Goal: Transaction & Acquisition: Purchase product/service

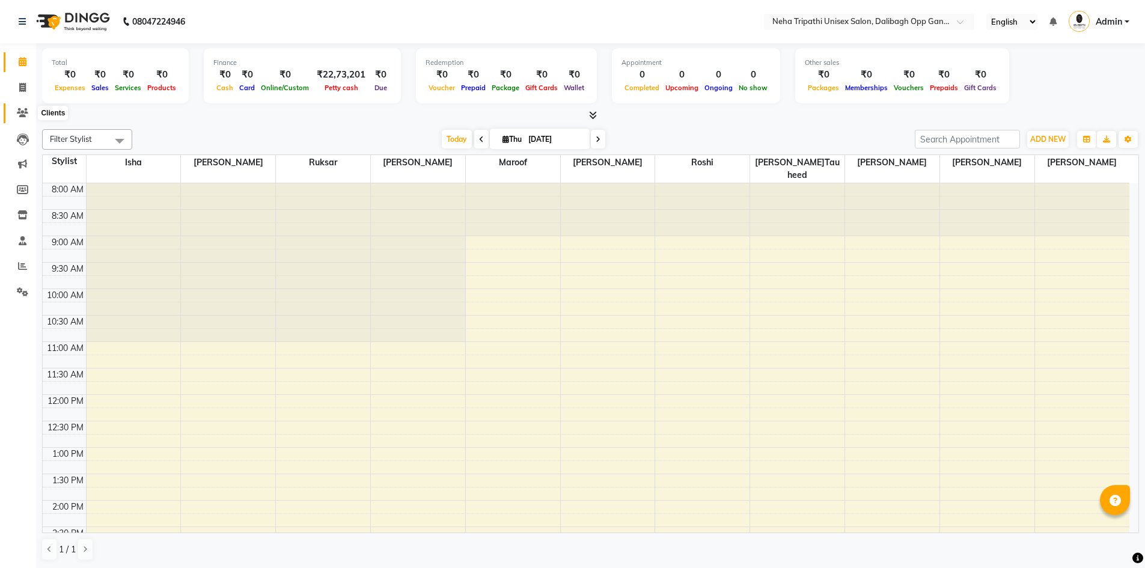
drag, startPoint x: 0, startPoint y: 0, endPoint x: 66, endPoint y: 112, distance: 129.6
click at [23, 111] on icon at bounding box center [22, 112] width 11 height 9
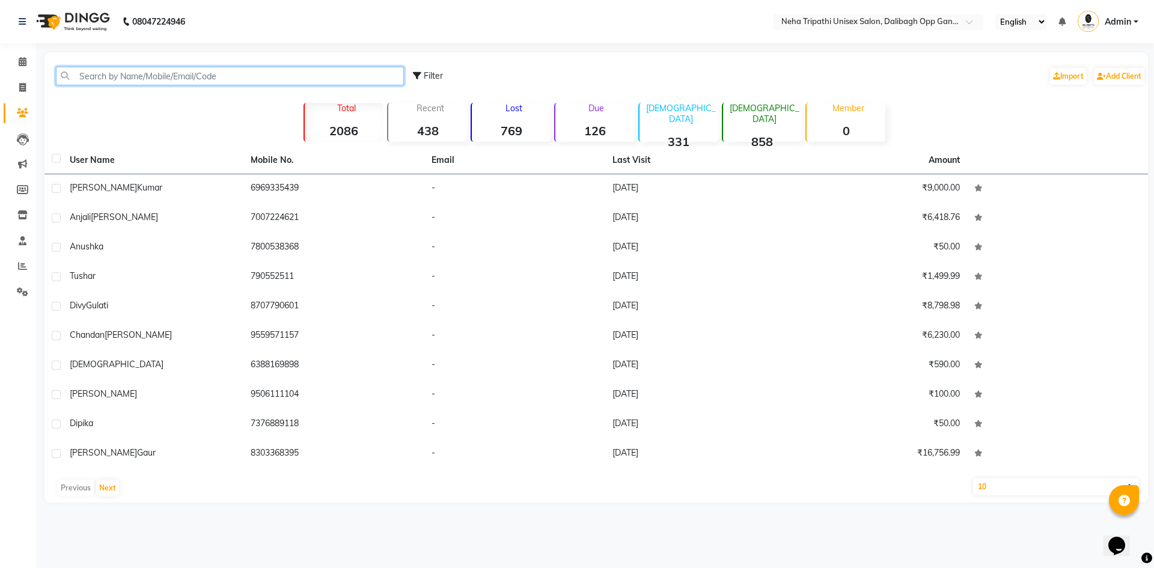
click at [166, 79] on input "text" at bounding box center [230, 76] width 348 height 19
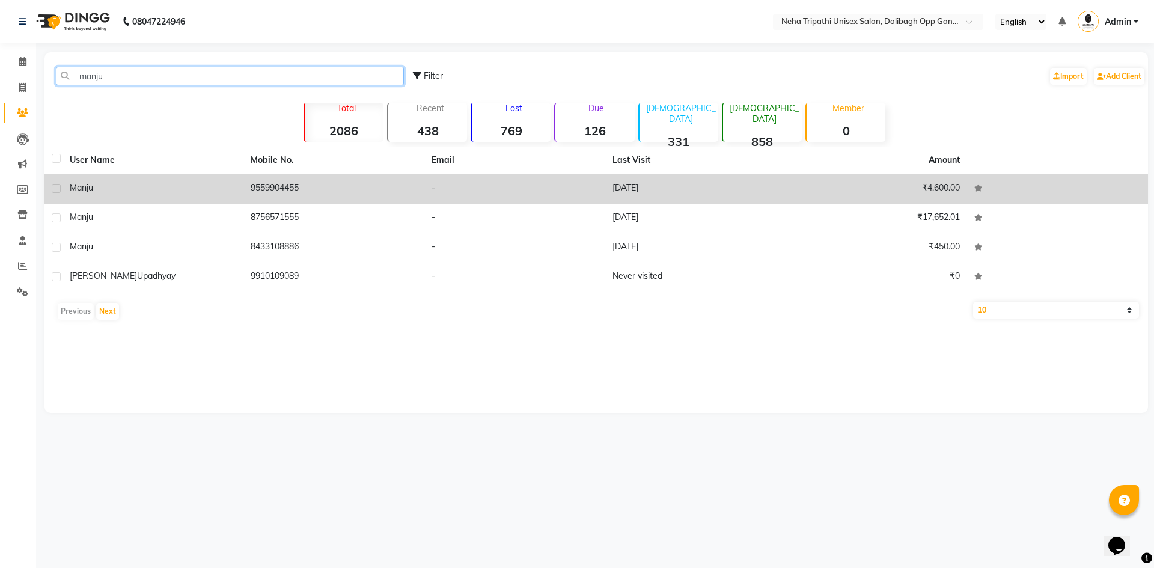
type input "manju"
click at [435, 190] on td "-" at bounding box center [515, 188] width 181 height 29
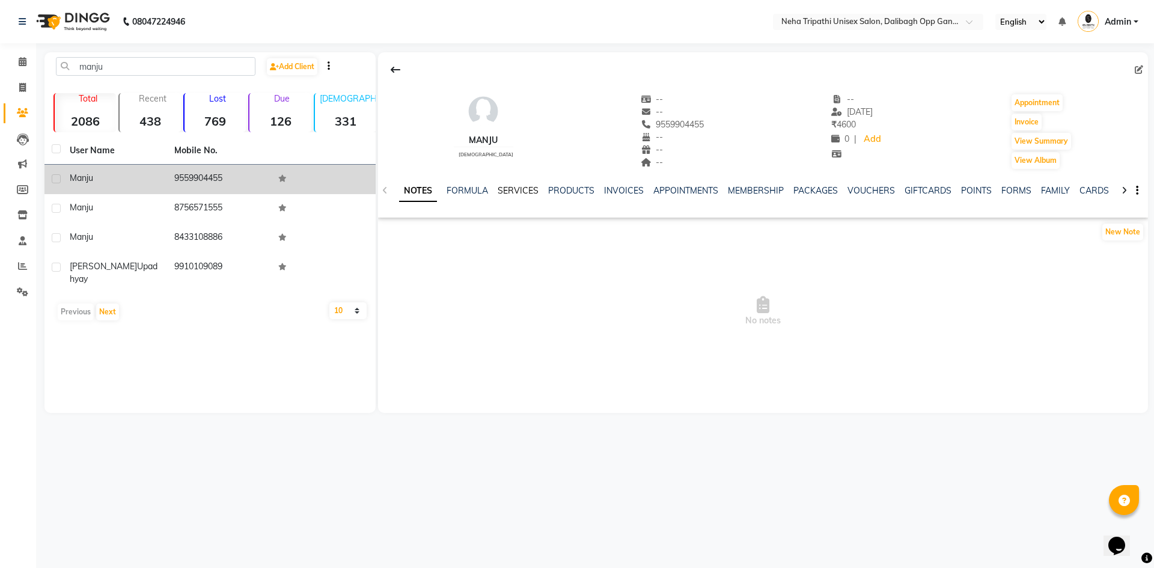
click at [517, 191] on link "SERVICES" at bounding box center [518, 190] width 41 height 11
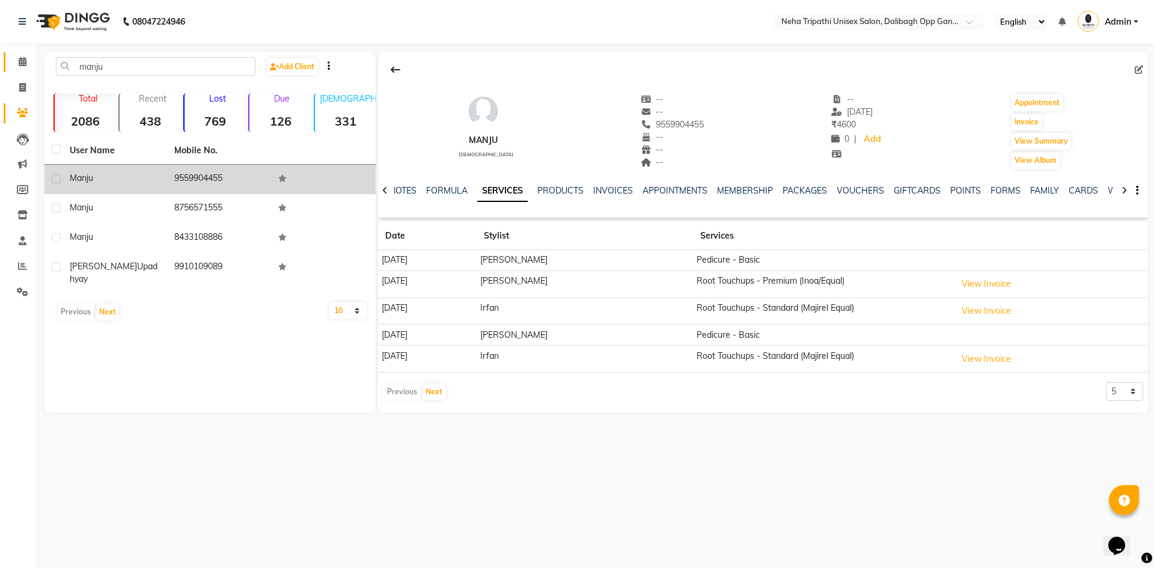
click at [19, 70] on link "Calendar" at bounding box center [18, 62] width 29 height 20
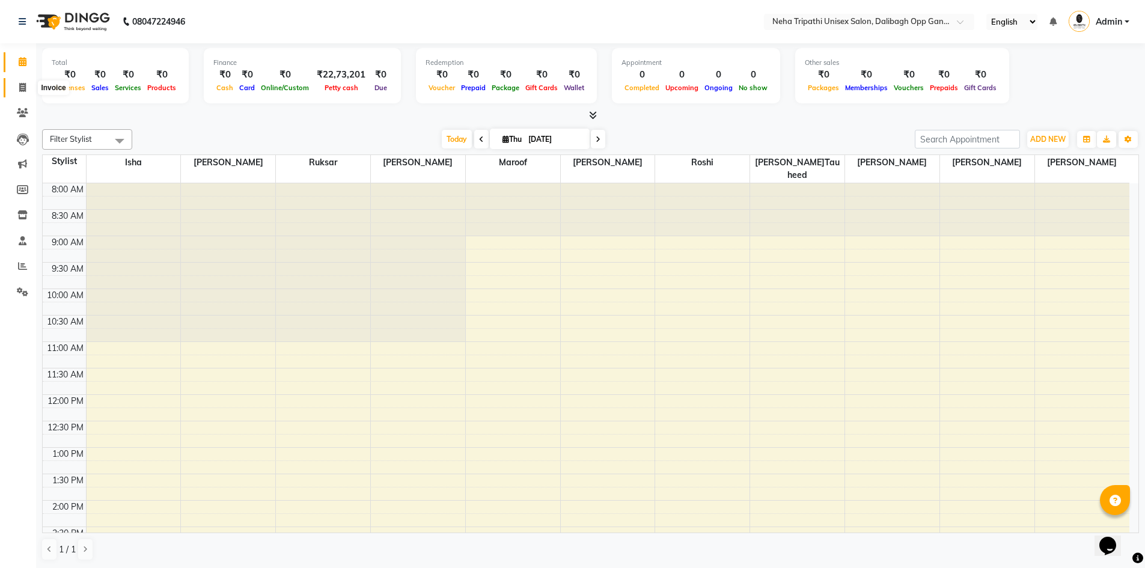
click at [22, 89] on icon at bounding box center [22, 87] width 7 height 9
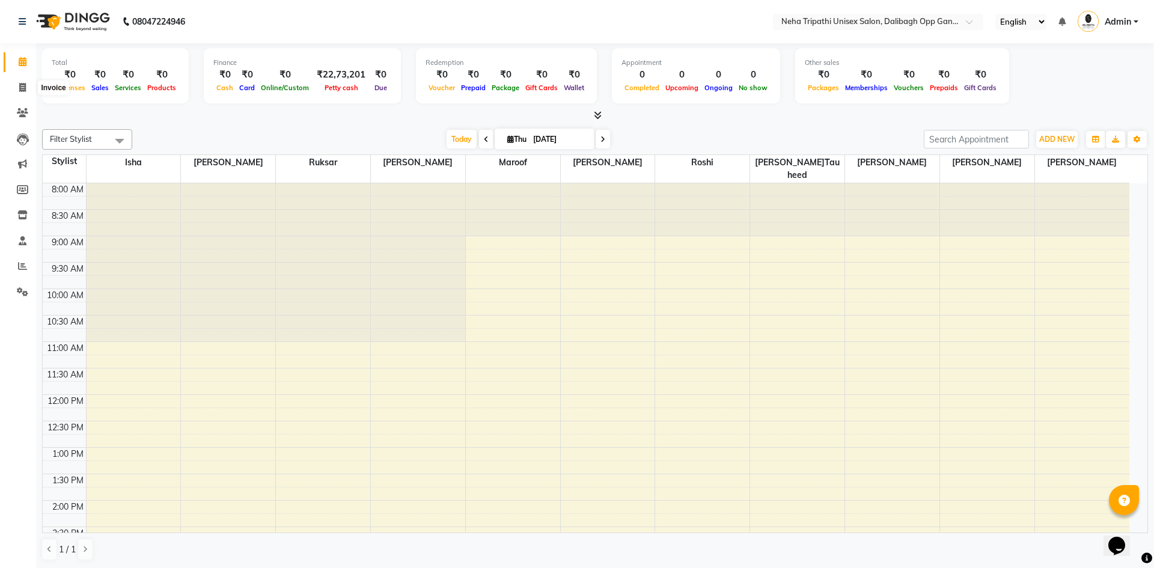
select select "6624"
select select "service"
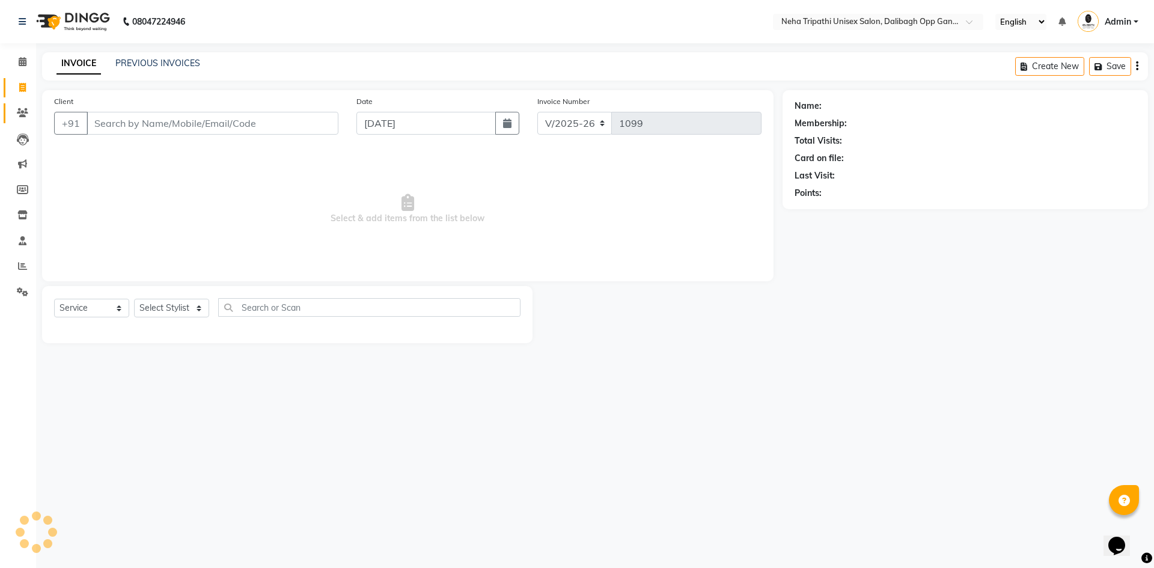
click at [29, 113] on li "Clients" at bounding box center [18, 113] width 36 height 26
click at [29, 113] on span at bounding box center [22, 113] width 21 height 14
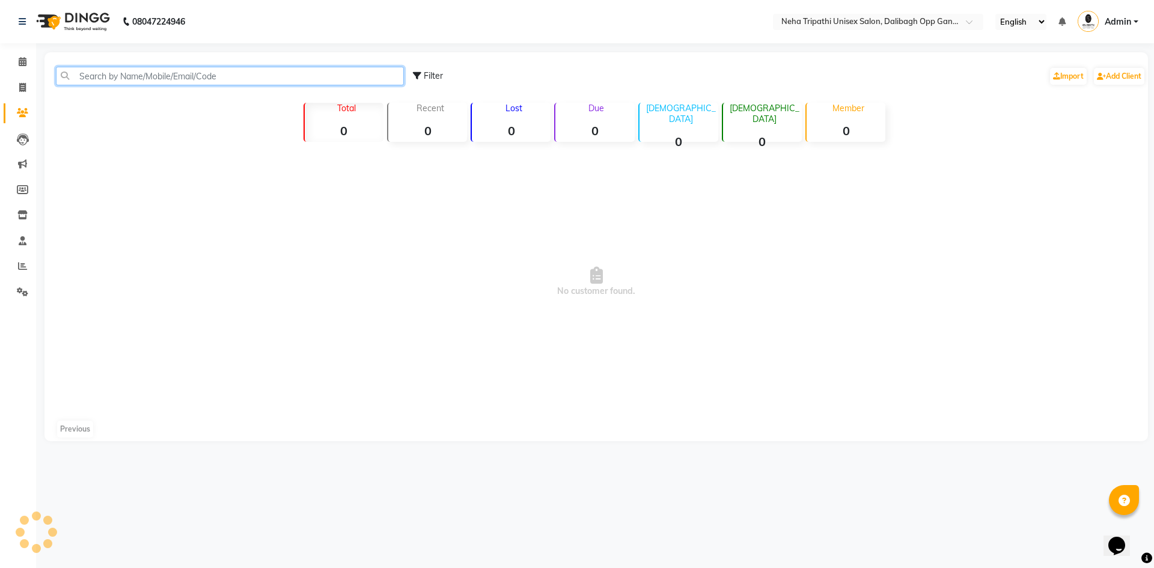
click at [179, 81] on input "text" at bounding box center [230, 76] width 348 height 19
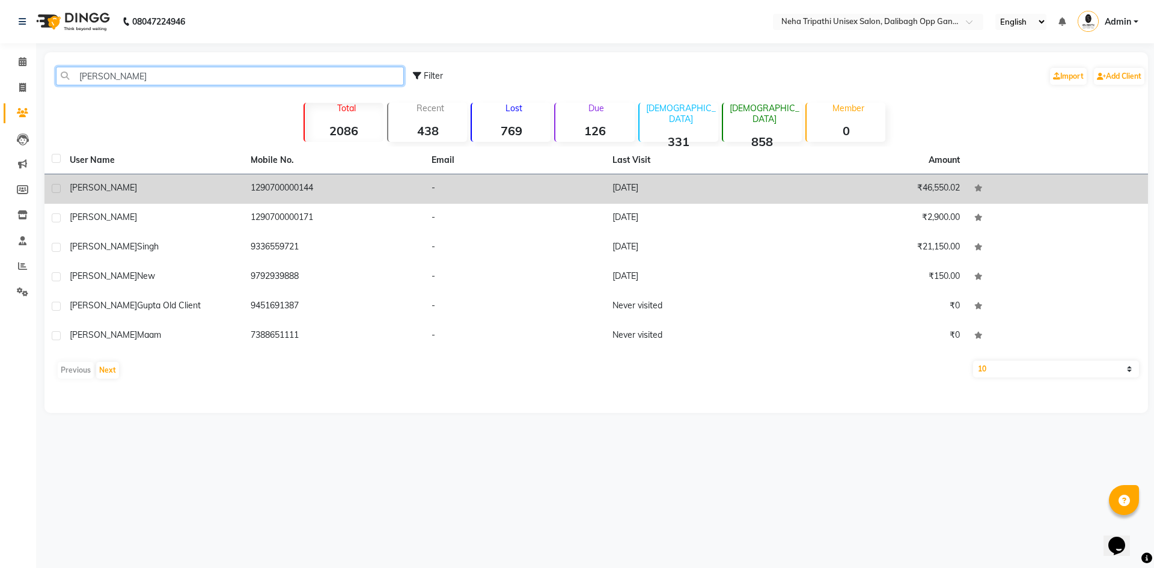
type input "[PERSON_NAME]"
click at [400, 200] on td "1290700000144" at bounding box center [334, 188] width 181 height 29
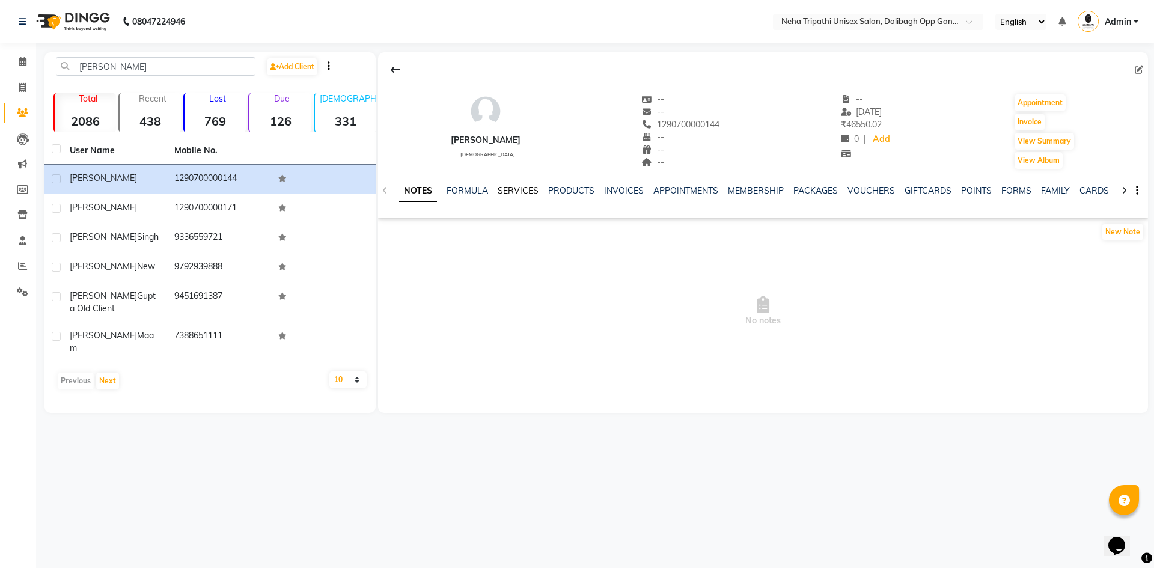
click at [509, 189] on link "SERVICES" at bounding box center [518, 190] width 41 height 11
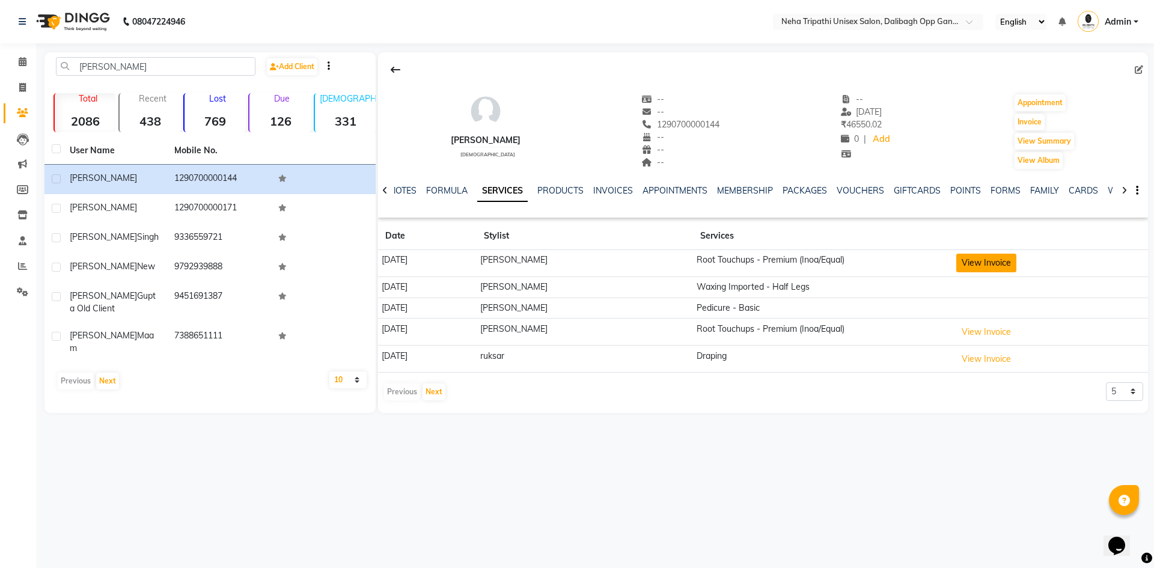
click at [987, 267] on button "View Invoice" at bounding box center [987, 263] width 60 height 19
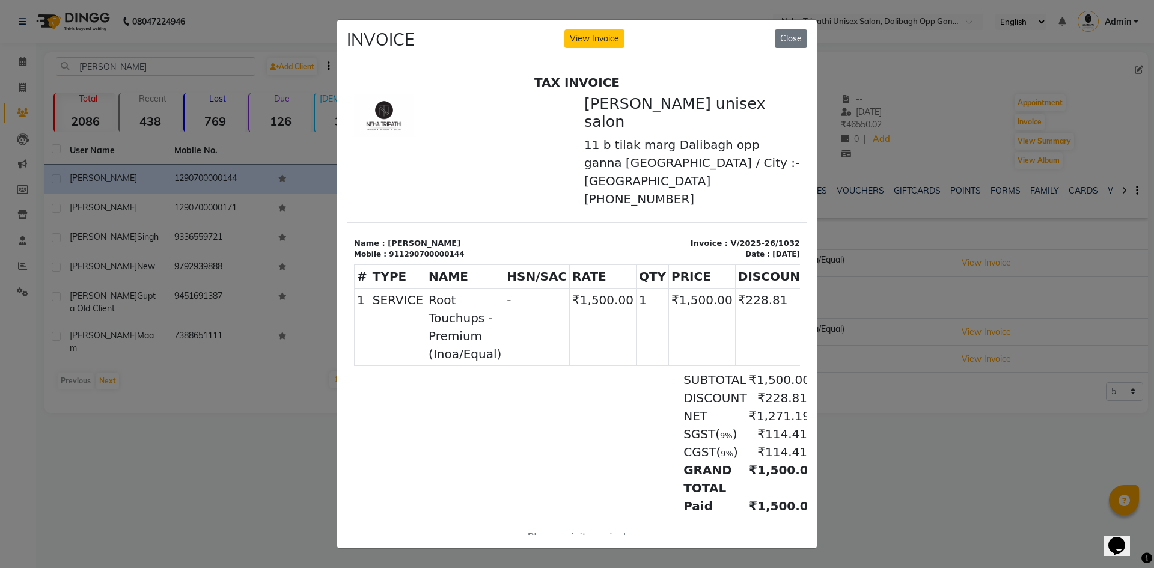
scroll to position [5, 0]
click at [781, 34] on button "Close" at bounding box center [791, 38] width 32 height 19
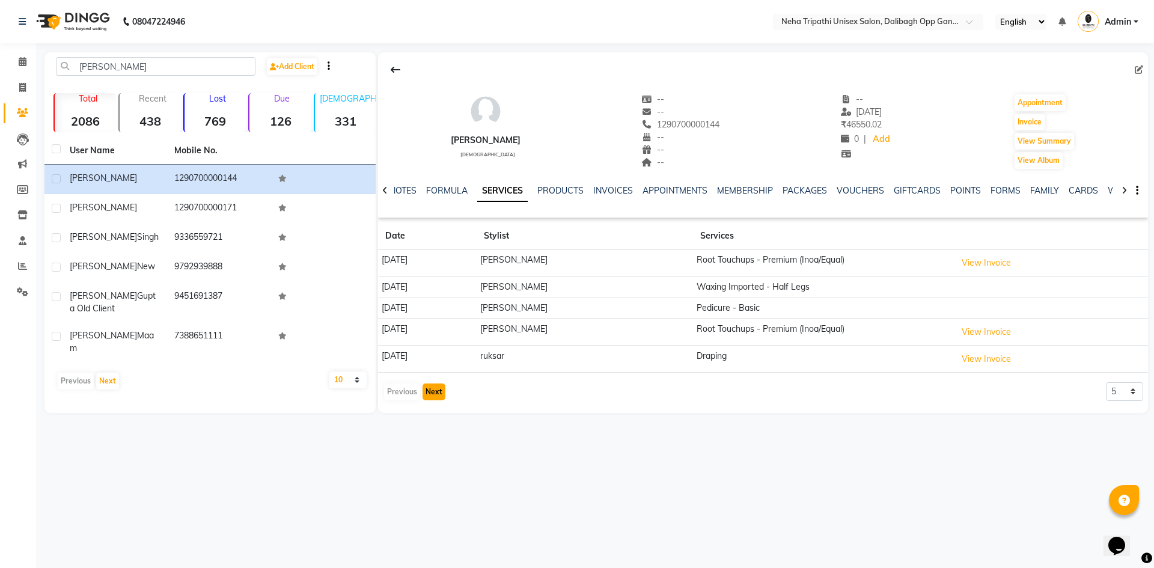
click at [437, 393] on button "Next" at bounding box center [434, 392] width 23 height 17
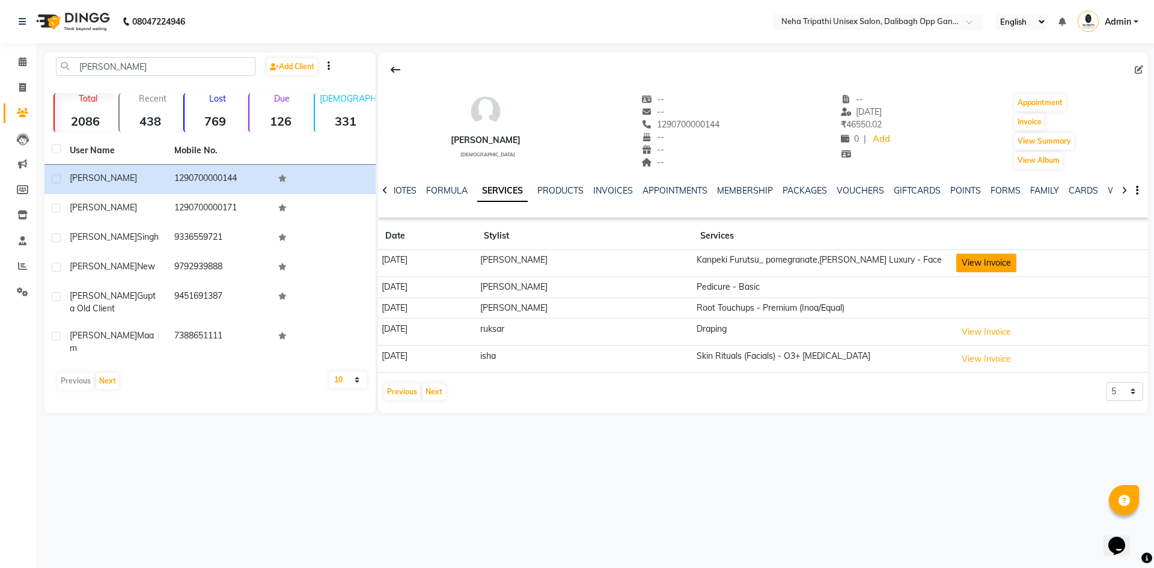
click at [993, 265] on button "View Invoice" at bounding box center [987, 263] width 60 height 19
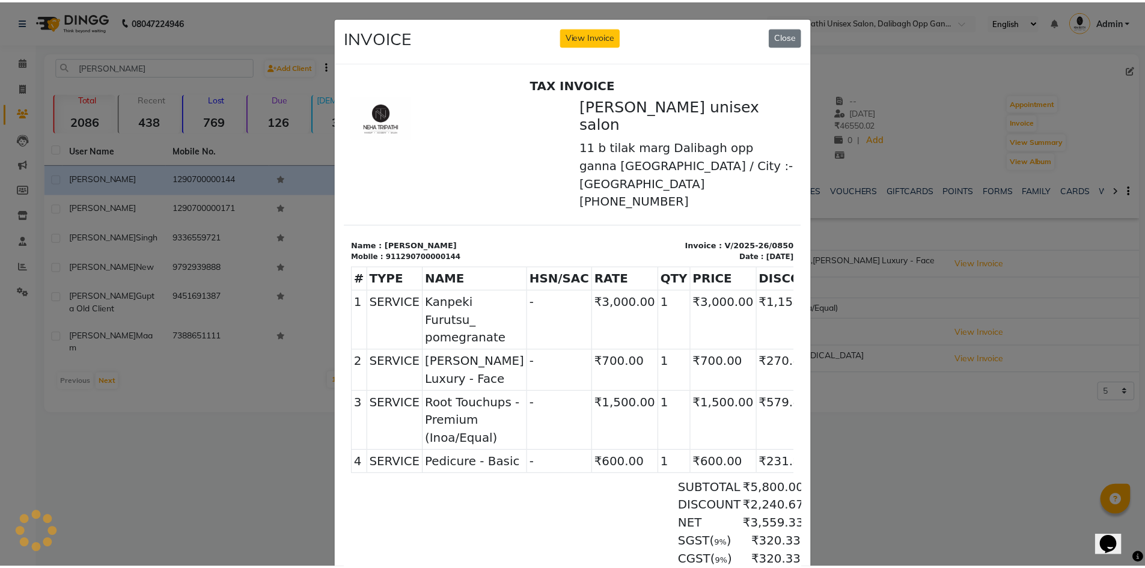
scroll to position [0, 0]
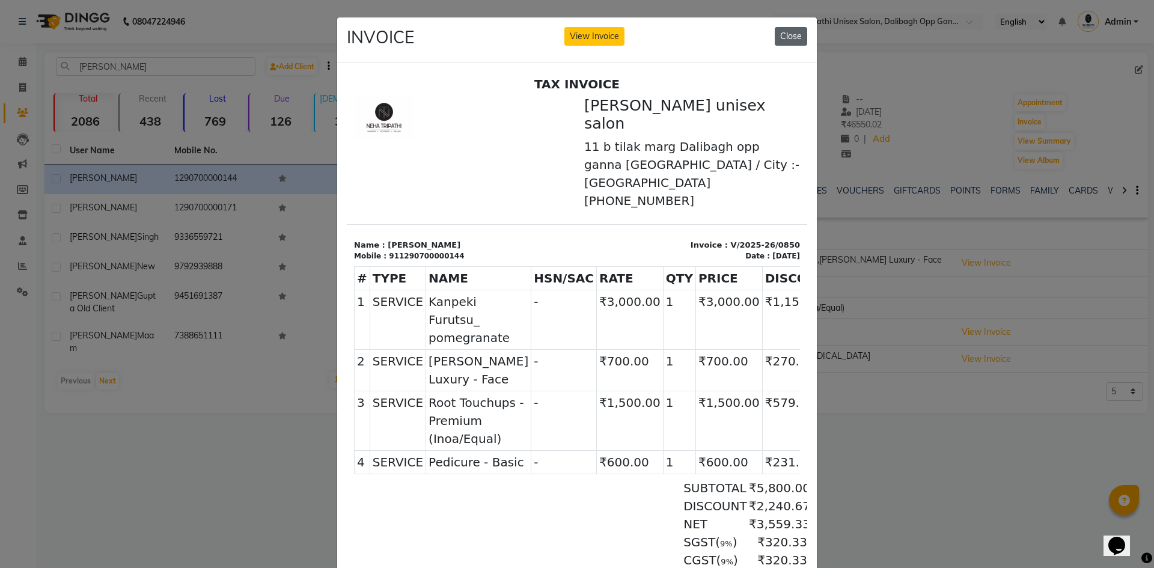
click at [781, 31] on button "Close" at bounding box center [791, 36] width 32 height 19
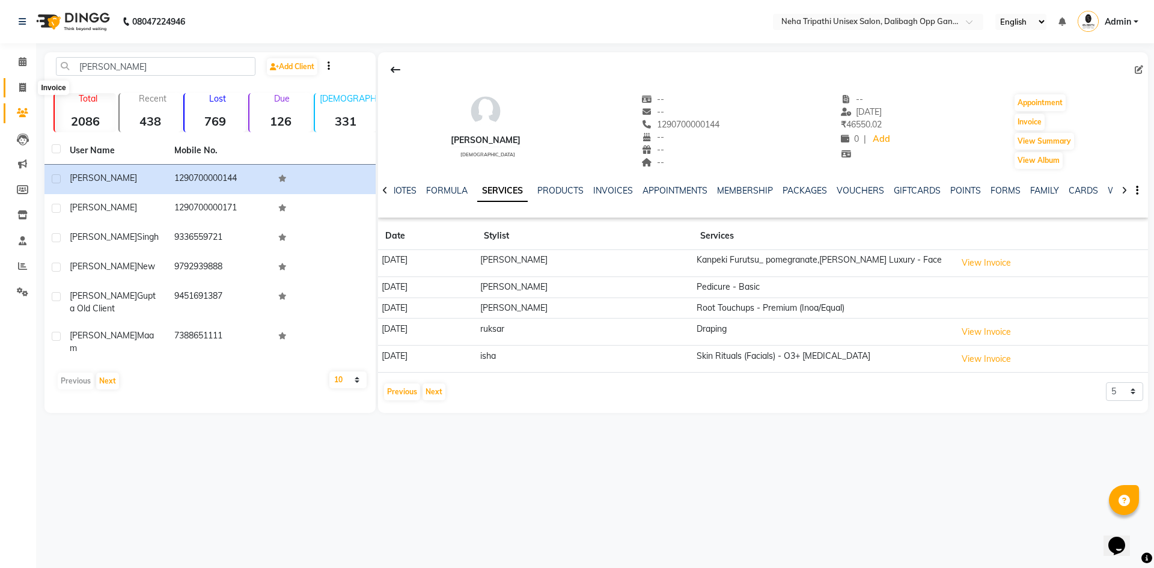
click at [17, 88] on span at bounding box center [22, 88] width 21 height 14
select select "service"
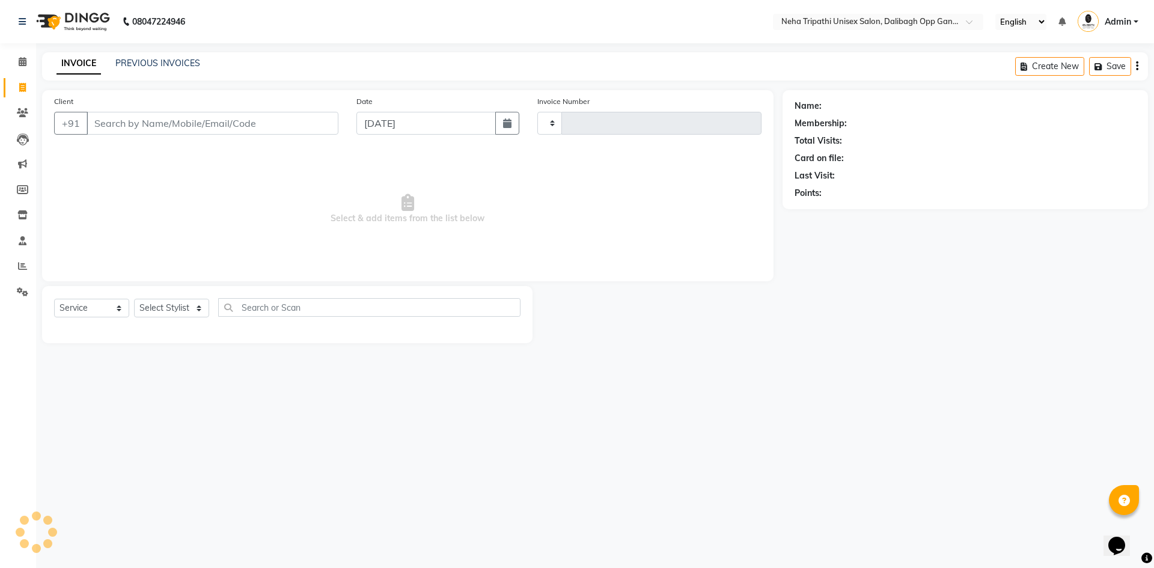
type input "1099"
select select "6624"
click at [150, 121] on input "Client" at bounding box center [213, 123] width 252 height 23
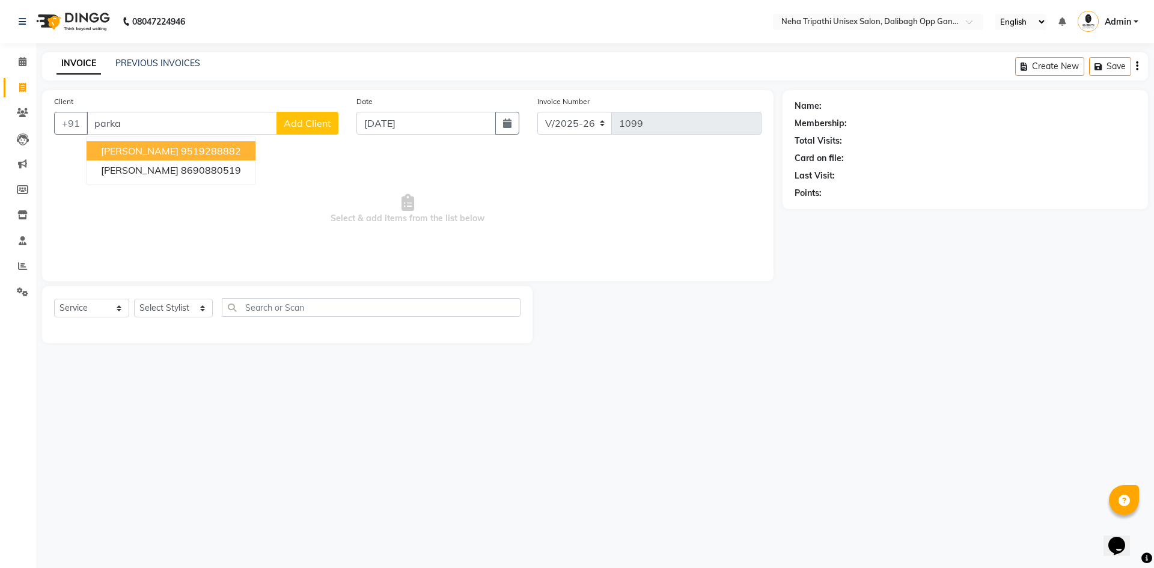
click at [147, 153] on span "[PERSON_NAME]" at bounding box center [140, 151] width 78 height 12
type input "9519288882"
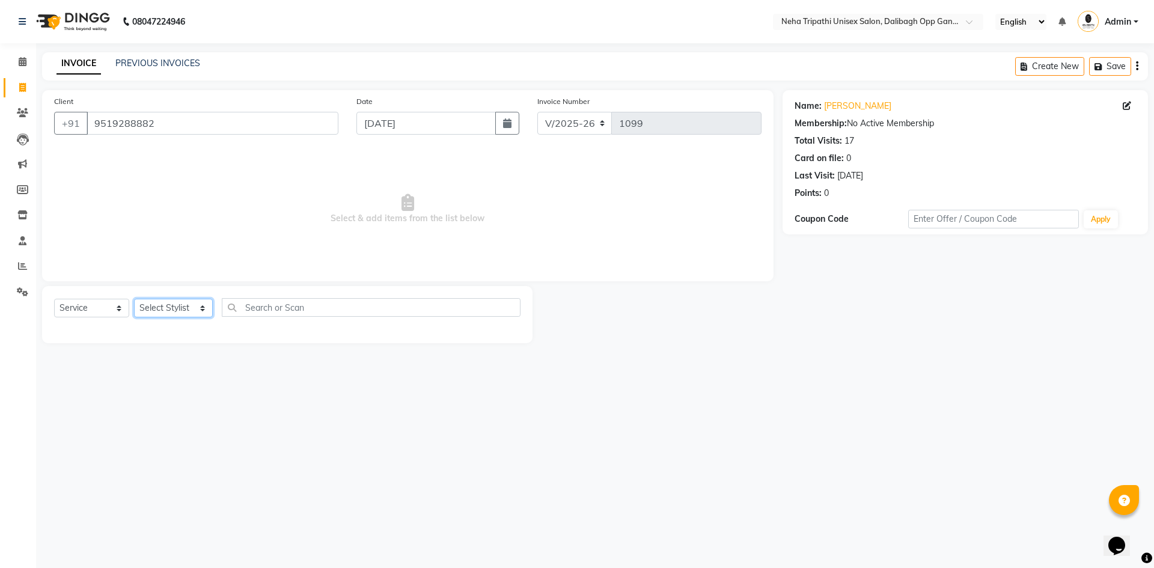
click at [190, 303] on select "Select Stylist [PERSON_NAME] isha [PERSON_NAME] [PERSON_NAME].Tauheed Roshi [PE…" at bounding box center [173, 308] width 79 height 19
select select "77204"
click at [134, 299] on select "Select Stylist [PERSON_NAME] isha [PERSON_NAME] [PERSON_NAME].Tauheed Roshi [PE…" at bounding box center [173, 308] width 79 height 19
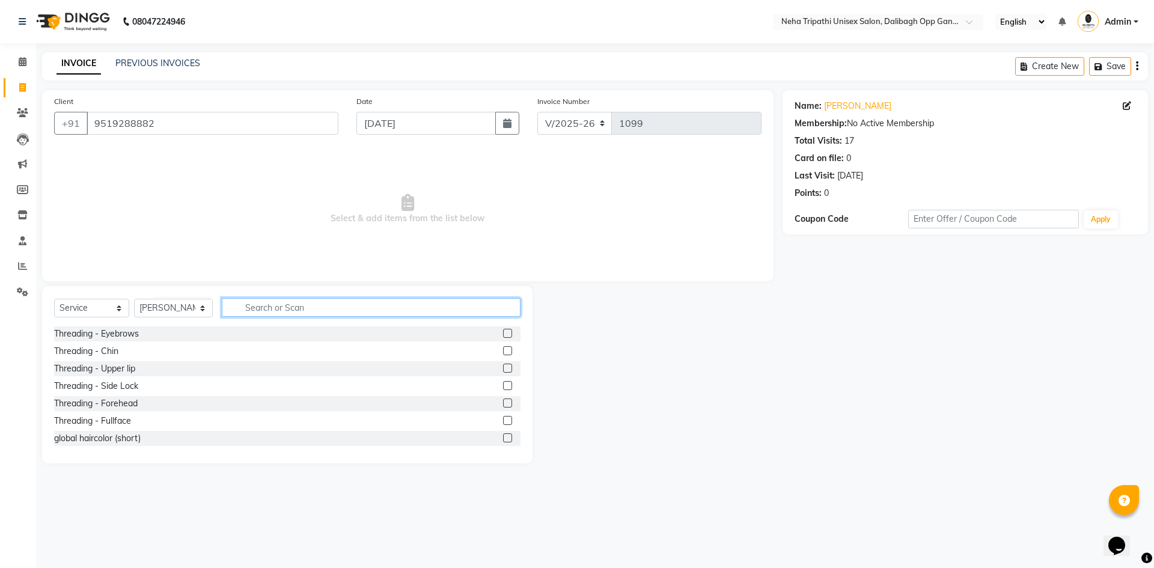
click at [266, 299] on input "text" at bounding box center [371, 307] width 299 height 19
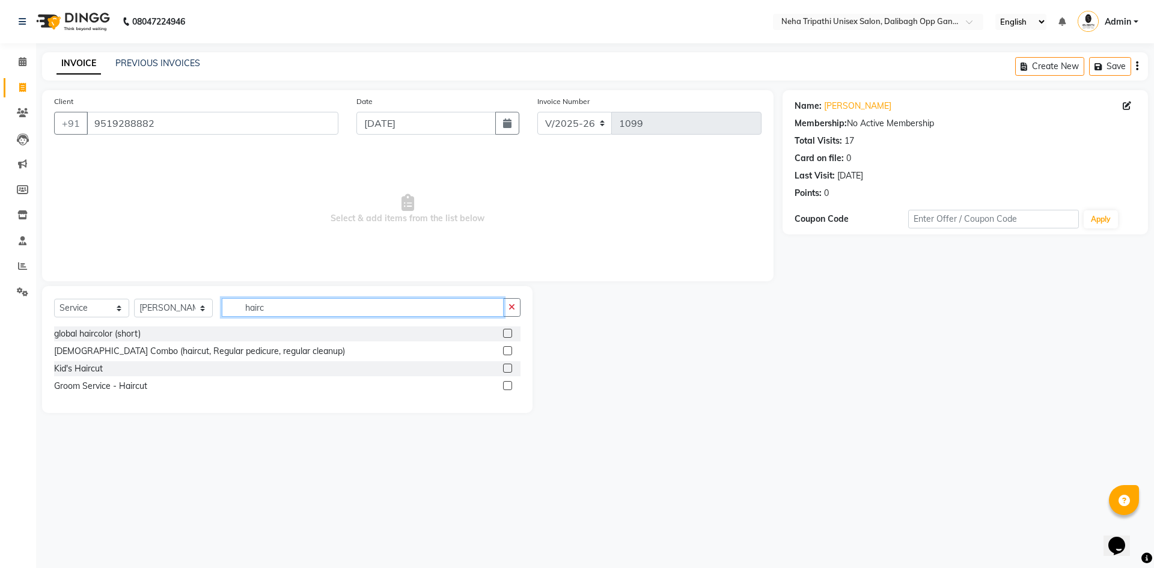
type input "hairc"
click at [507, 390] on div at bounding box center [507, 387] width 8 height 13
click at [506, 386] on label at bounding box center [507, 385] width 9 height 9
click at [506, 386] on input "checkbox" at bounding box center [507, 386] width 8 height 8
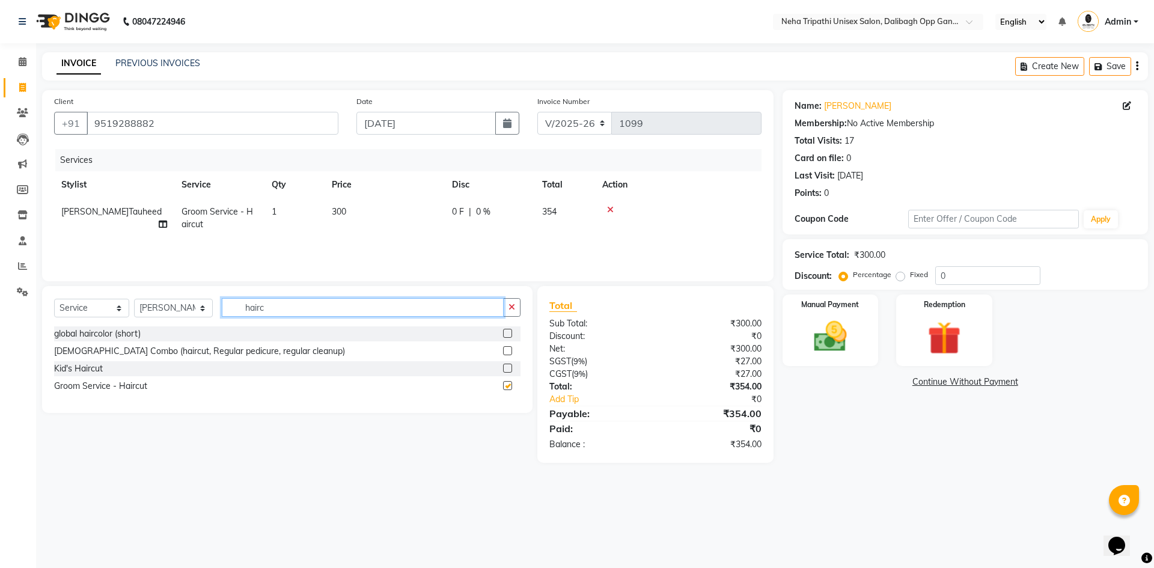
checkbox input "false"
drag, startPoint x: 287, startPoint y: 313, endPoint x: 205, endPoint y: 309, distance: 82.5
click at [205, 309] on div "Select Service Product Membership Package Voucher Prepaid Gift Card Select Styl…" at bounding box center [287, 312] width 467 height 28
type input "[PERSON_NAME]"
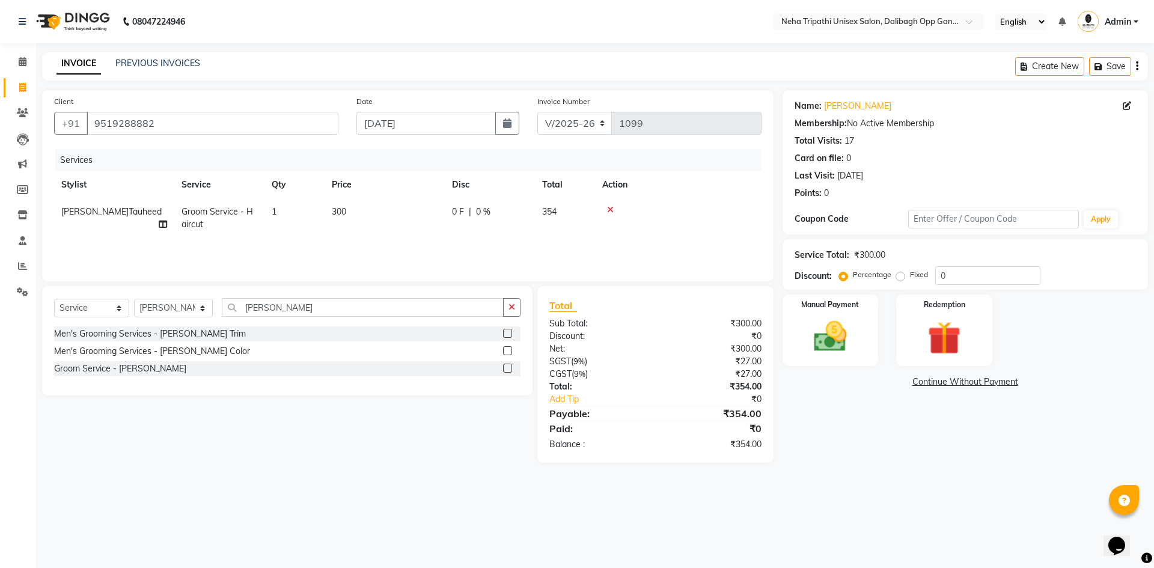
click at [504, 368] on label at bounding box center [507, 368] width 9 height 9
click at [504, 368] on input "checkbox" at bounding box center [507, 369] width 8 height 8
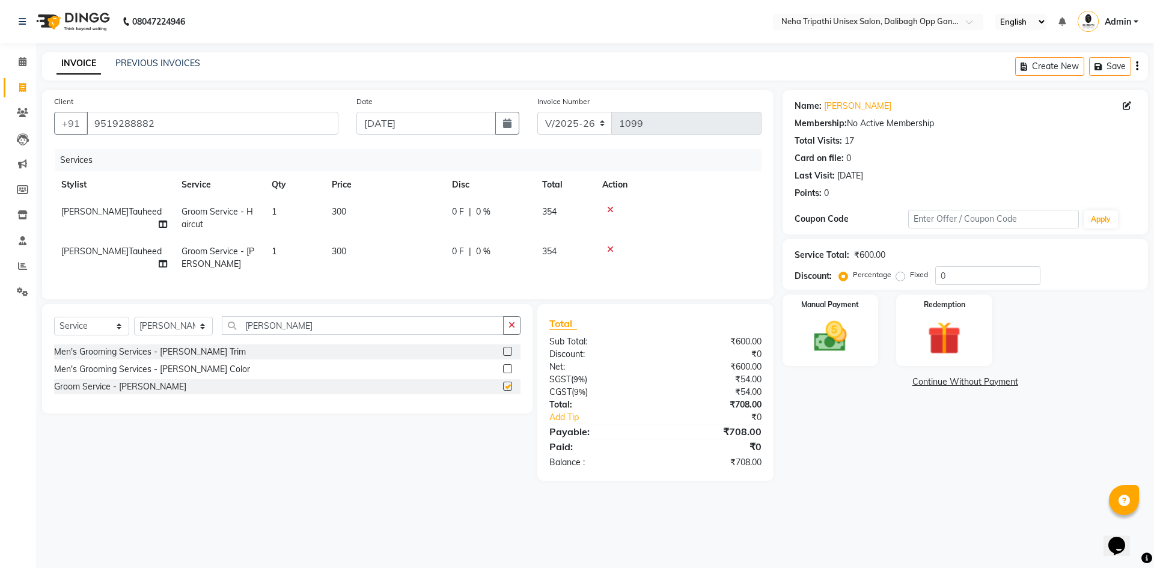
checkbox input "false"
click at [336, 210] on span "300" at bounding box center [339, 211] width 14 height 11
select select "77204"
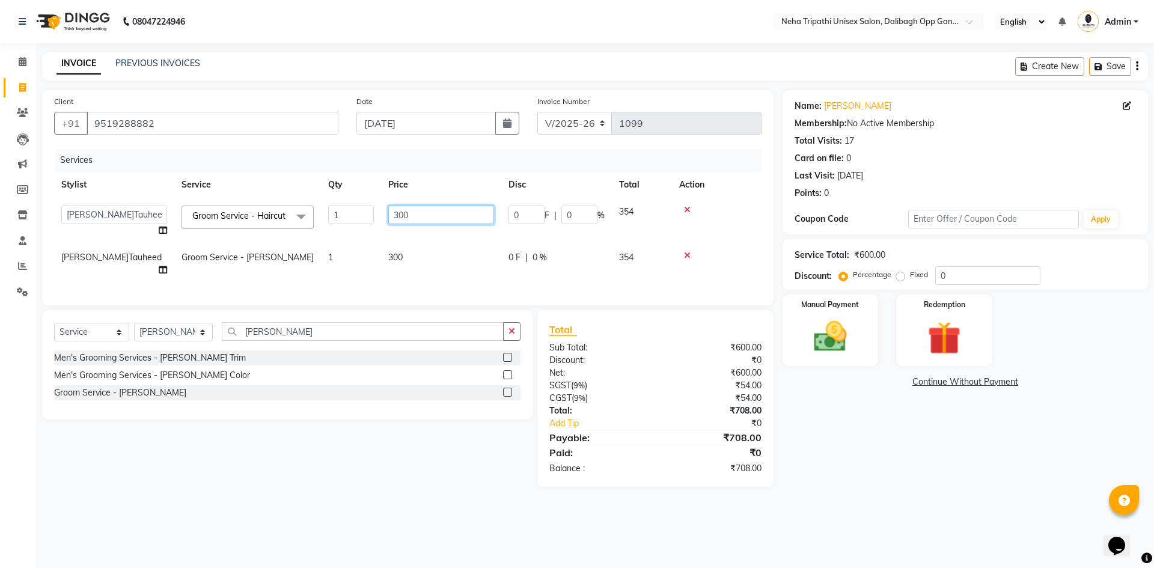
drag, startPoint x: 409, startPoint y: 210, endPoint x: 355, endPoint y: 225, distance: 56.7
click at [355, 225] on tr "[PERSON_NAME] isha [PERSON_NAME] [PERSON_NAME].Tauheed Roshi [PERSON_NAME] [PER…" at bounding box center [408, 221] width 708 height 46
type input "500"
click at [828, 437] on div "Name: [PERSON_NAME] Membership: No Active Membership Total Visits: 17 Card on f…" at bounding box center [970, 288] width 375 height 397
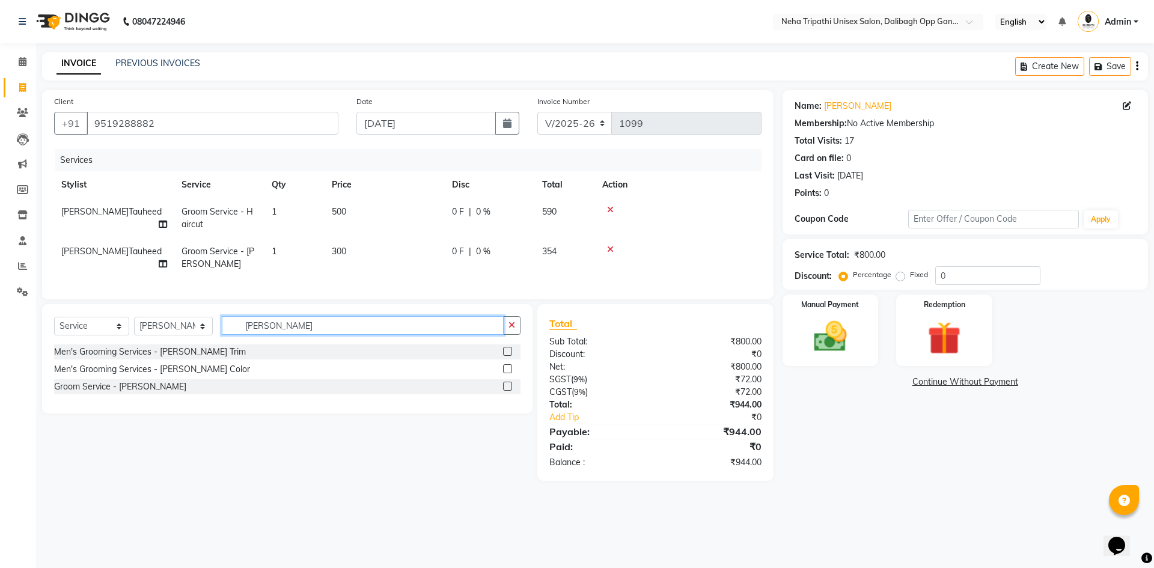
drag, startPoint x: 311, startPoint y: 333, endPoint x: 201, endPoint y: 351, distance: 110.8
click at [201, 345] on div "Select Service Product Membership Package Voucher Prepaid Gift Card Select Styl…" at bounding box center [287, 330] width 467 height 28
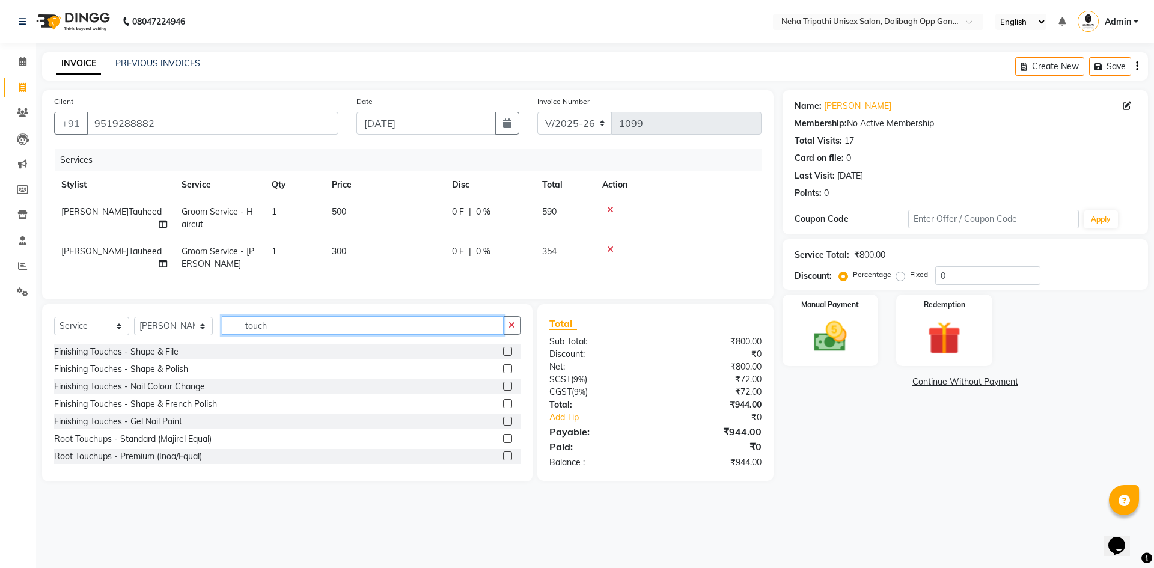
type input "touch"
click at [503, 461] on label at bounding box center [507, 456] width 9 height 9
click at [503, 461] on input "checkbox" at bounding box center [507, 457] width 8 height 8
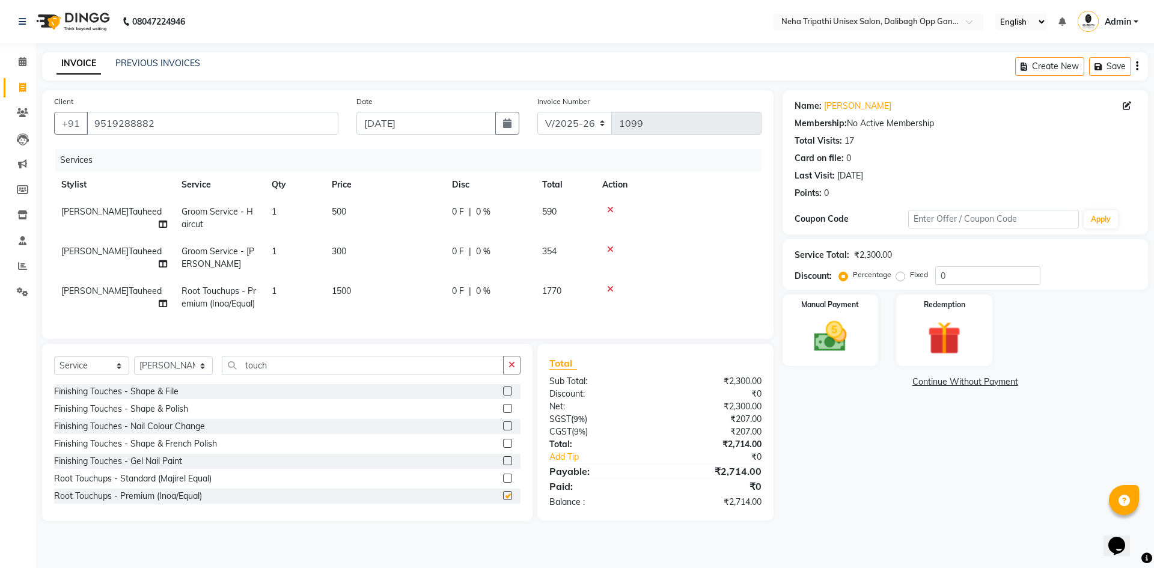
checkbox input "false"
click at [196, 373] on select "Select Stylist [PERSON_NAME] isha [PERSON_NAME] [PERSON_NAME].Tauheed Roshi [PE…" at bounding box center [173, 366] width 79 height 19
select select "51218"
click at [134, 366] on select "Select Stylist [PERSON_NAME] isha [PERSON_NAME] [PERSON_NAME].Tauheed Roshi [PE…" at bounding box center [173, 366] width 79 height 19
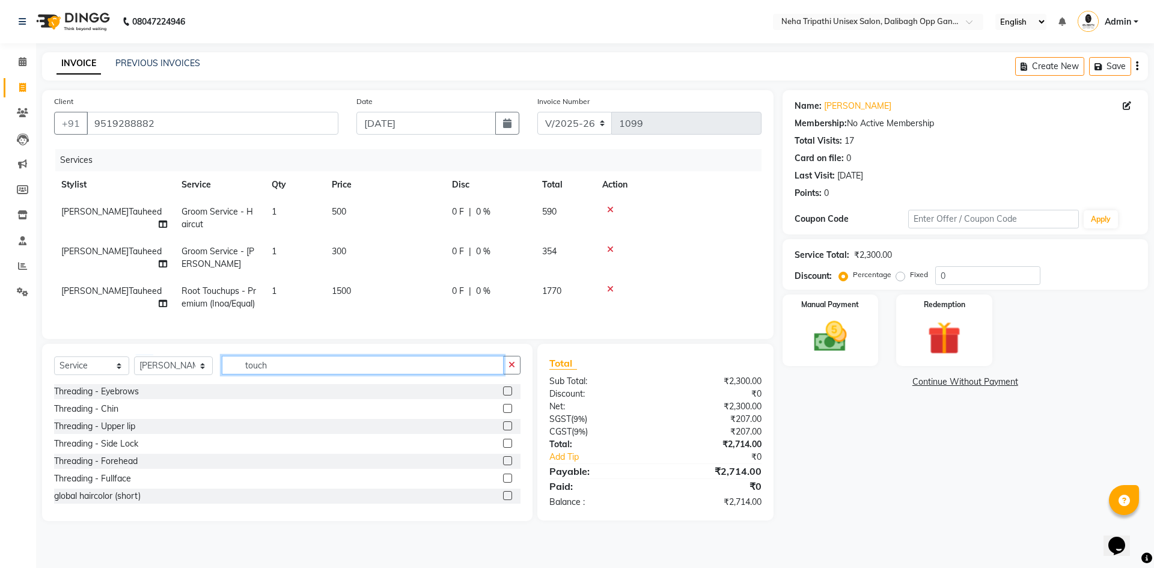
drag, startPoint x: 281, startPoint y: 369, endPoint x: 176, endPoint y: 378, distance: 105.0
click at [176, 378] on div "Select Service Product Membership Package Voucher Prepaid Gift Card Select Styl…" at bounding box center [287, 370] width 467 height 28
type input "massa"
click at [503, 396] on label at bounding box center [507, 391] width 9 height 9
click at [503, 396] on input "checkbox" at bounding box center [507, 392] width 8 height 8
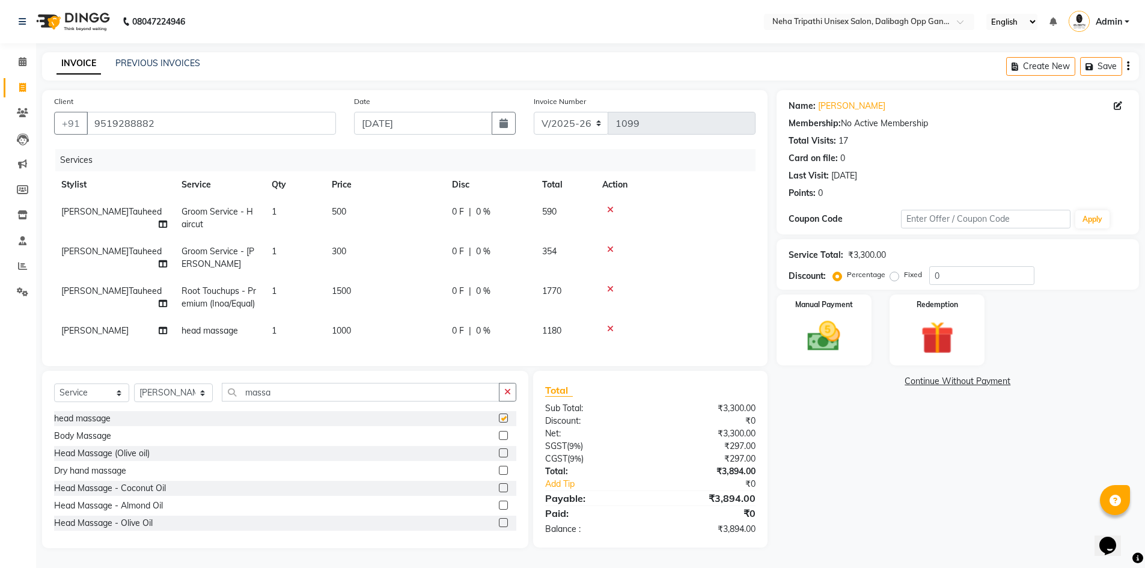
checkbox input "false"
click at [904, 278] on label "Fixed" at bounding box center [913, 274] width 18 height 11
click at [895, 278] on input "Fixed" at bounding box center [897, 275] width 8 height 8
radio input "true"
click at [974, 283] on input "0" at bounding box center [982, 275] width 105 height 19
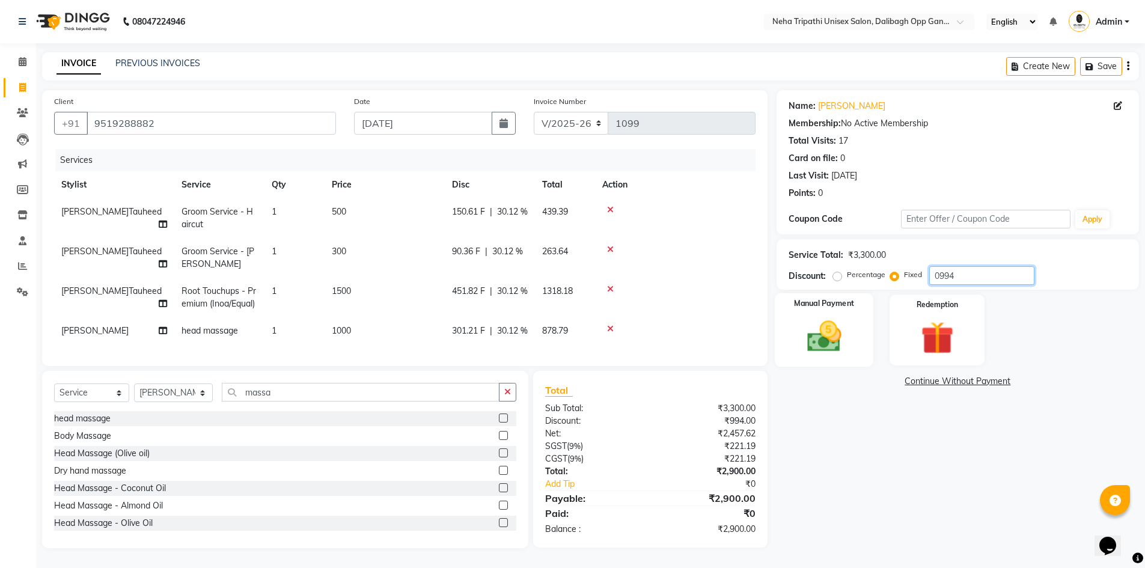
type input "0994"
click at [826, 342] on img at bounding box center [824, 336] width 55 height 39
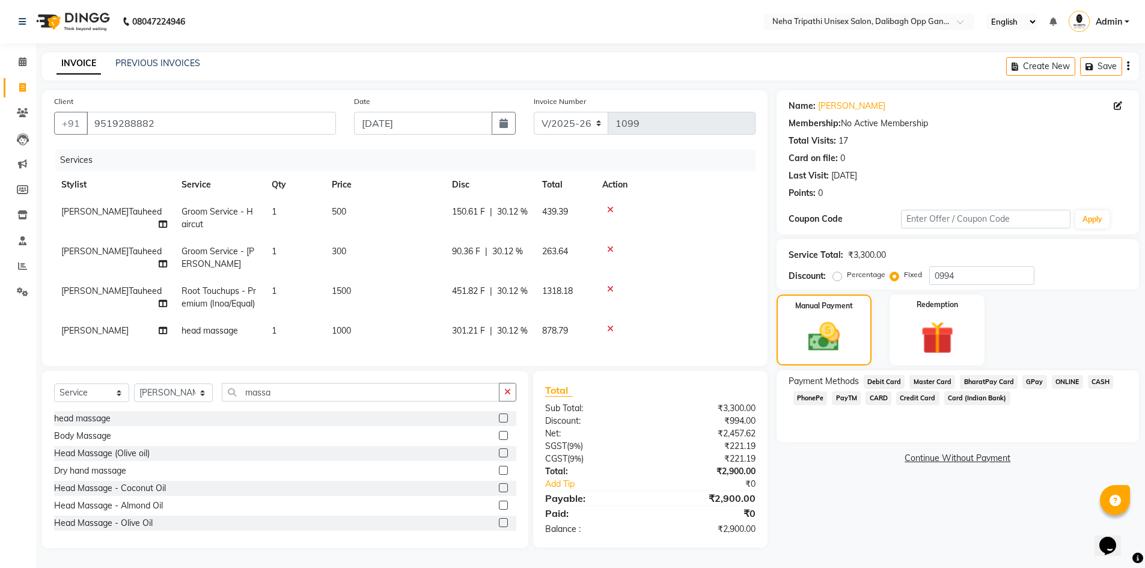
click at [1096, 379] on span "CASH" at bounding box center [1101, 382] width 26 height 14
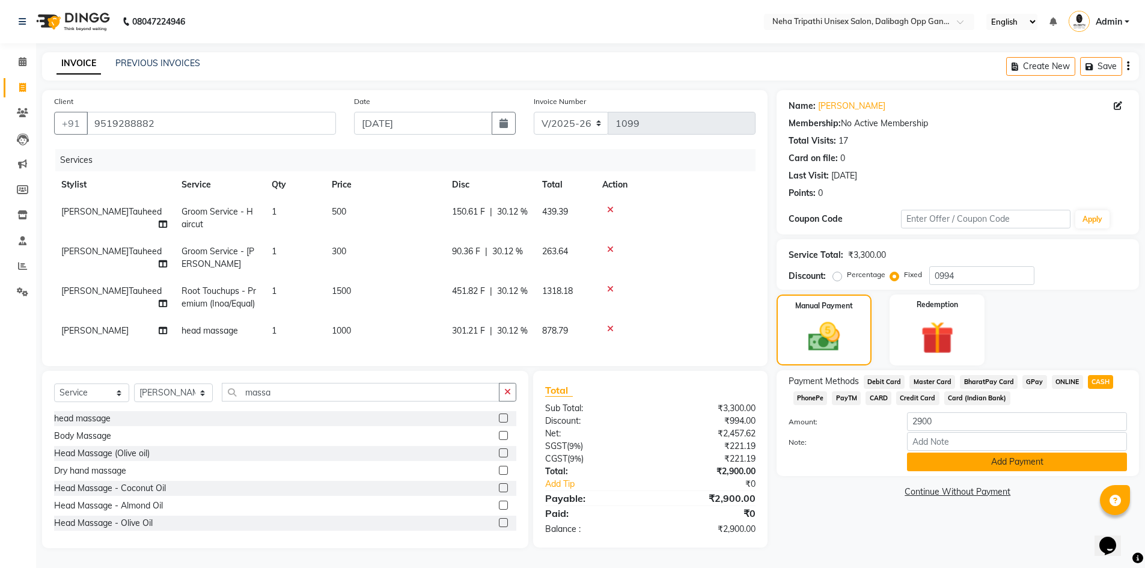
click at [993, 468] on button "Add Payment" at bounding box center [1017, 462] width 220 height 19
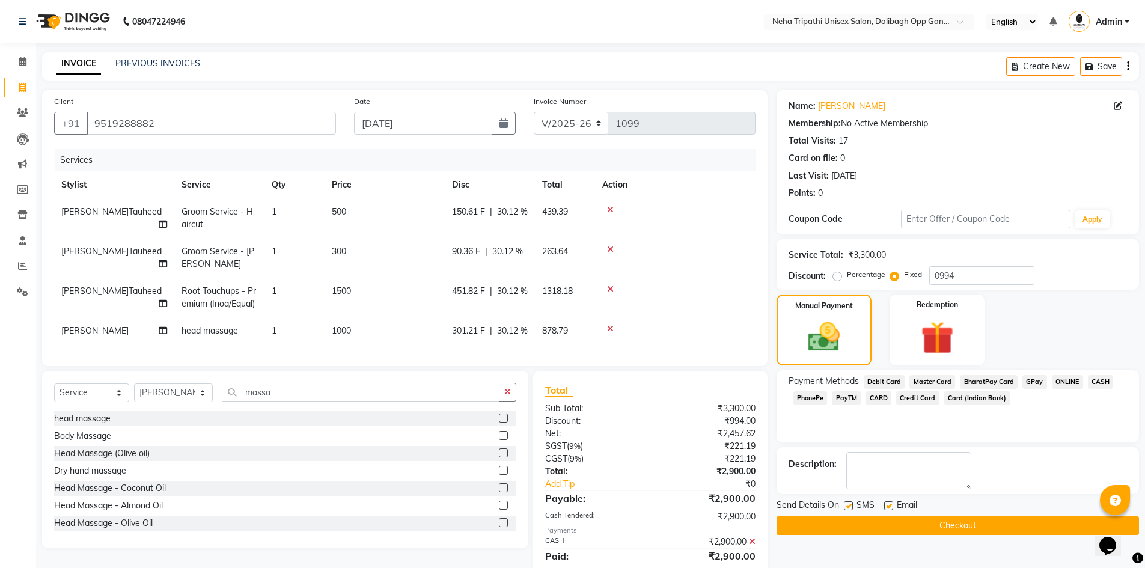
click at [910, 526] on button "Checkout" at bounding box center [958, 525] width 363 height 19
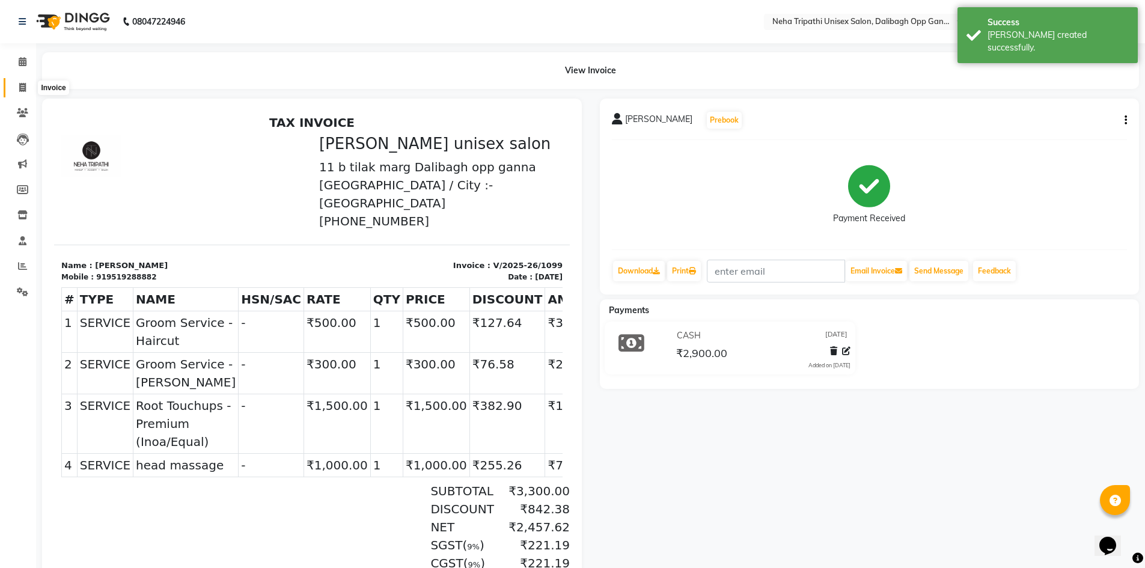
click at [19, 90] on icon at bounding box center [22, 87] width 7 height 9
select select "service"
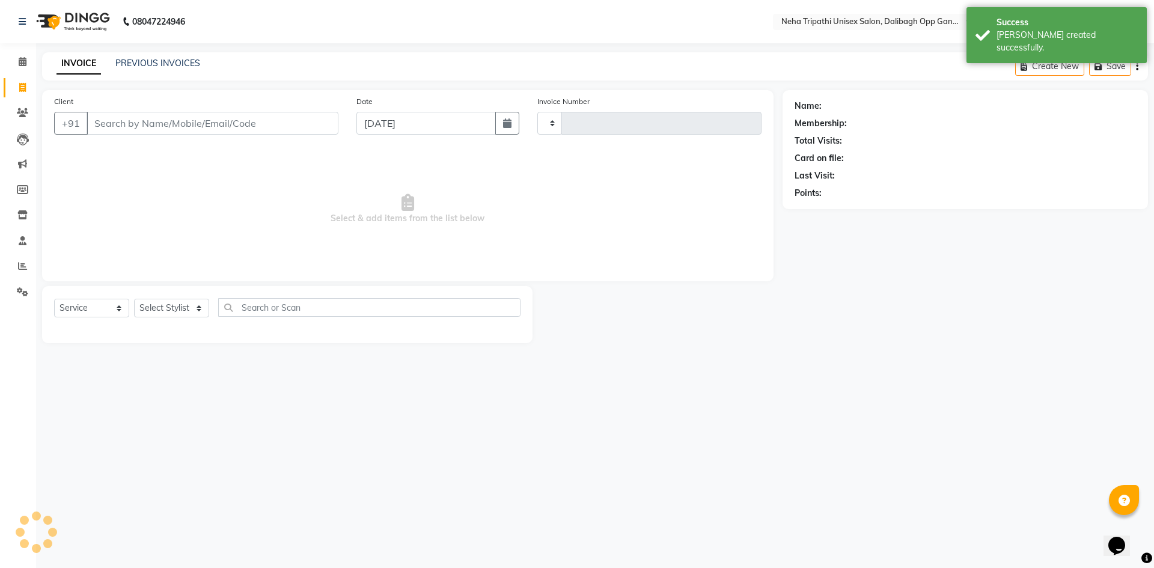
type input "1100"
select select "6624"
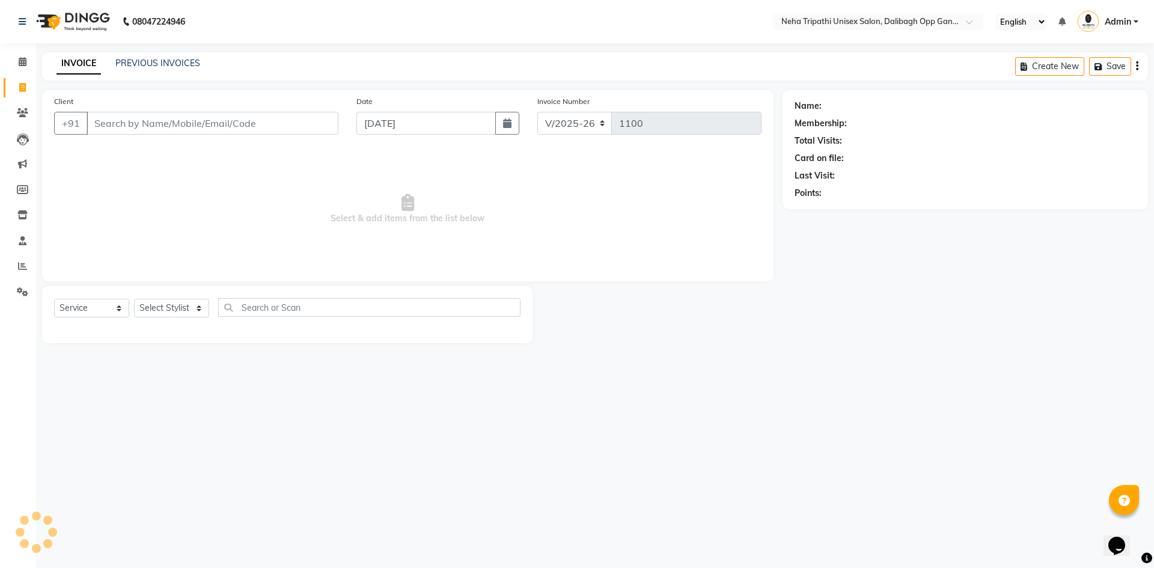
click at [174, 121] on input "Client" at bounding box center [213, 123] width 252 height 23
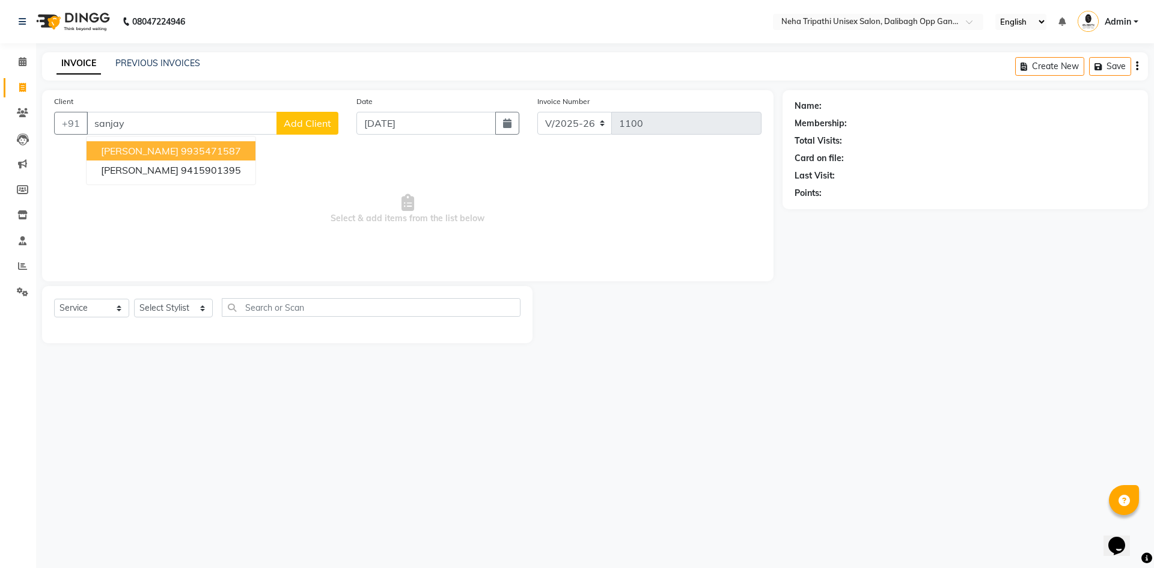
click at [182, 144] on button "[PERSON_NAME] 9935471587" at bounding box center [171, 150] width 169 height 19
type input "9935471587"
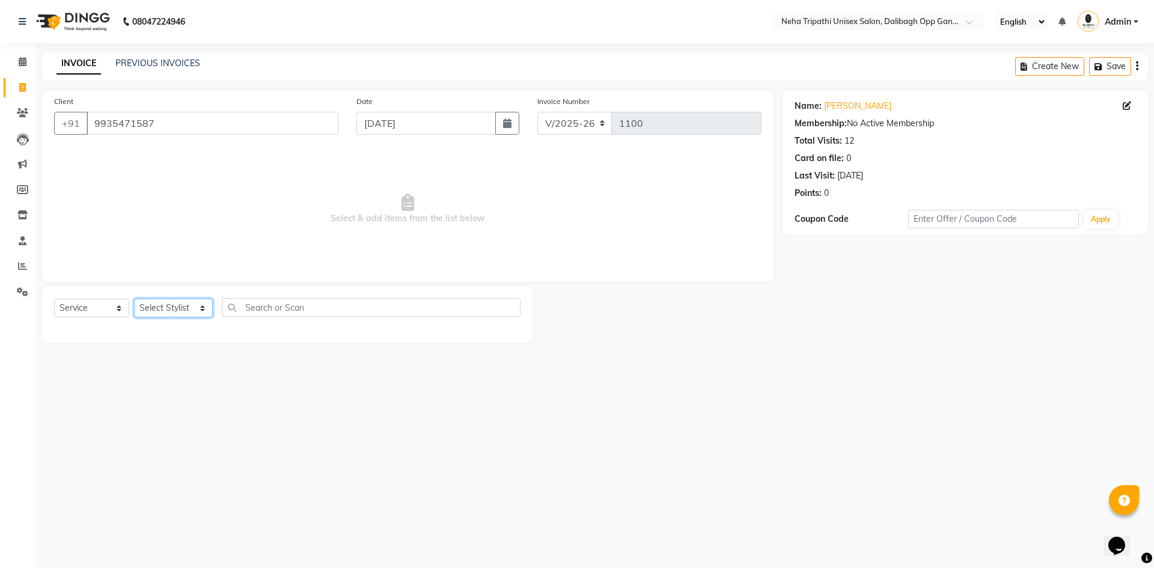
click at [176, 315] on select "Select Stylist [PERSON_NAME] isha [PERSON_NAME] [PERSON_NAME].Tauheed Roshi [PE…" at bounding box center [173, 308] width 79 height 19
select select "80271"
click at [134, 299] on select "Select Stylist [PERSON_NAME] isha [PERSON_NAME] [PERSON_NAME].Tauheed Roshi [PE…" at bounding box center [173, 308] width 79 height 19
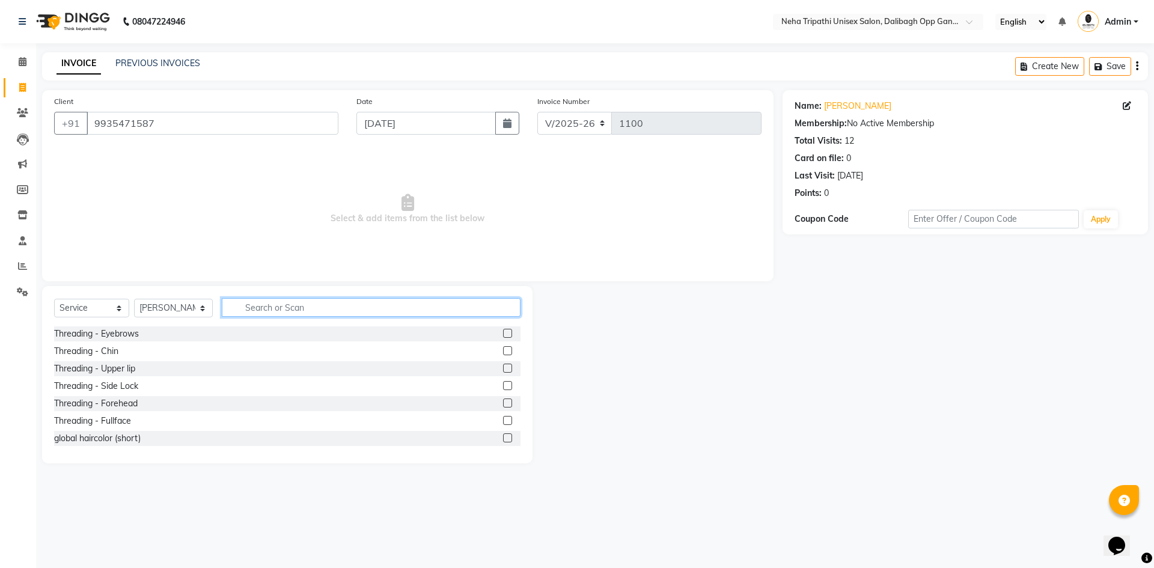
drag, startPoint x: 284, startPoint y: 310, endPoint x: 310, endPoint y: 308, distance: 26.5
click at [284, 309] on input "text" at bounding box center [371, 307] width 299 height 19
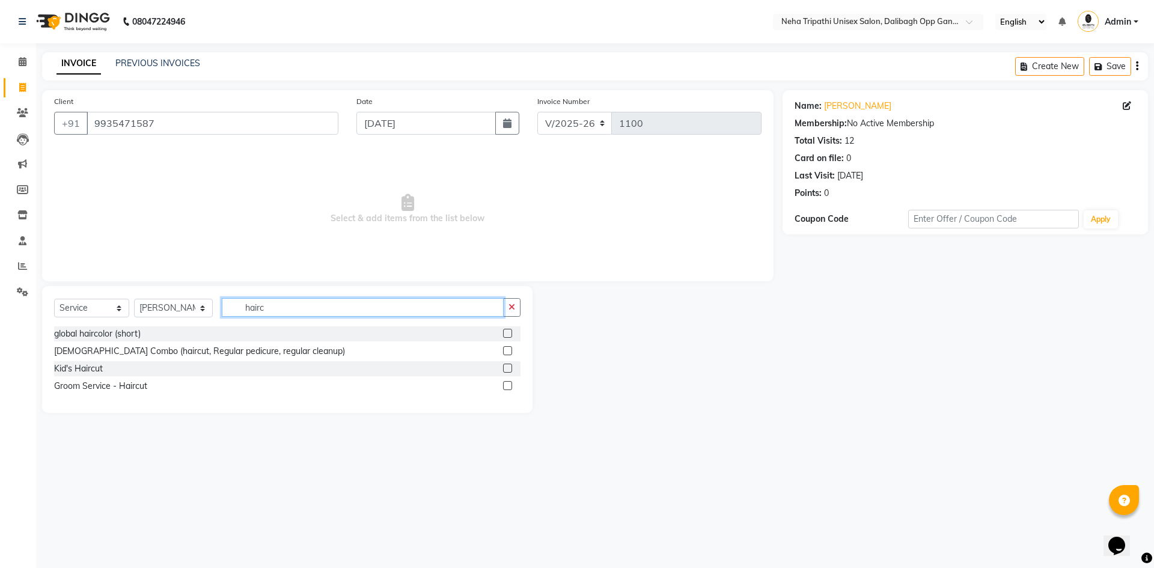
type input "hairc"
click at [508, 387] on label at bounding box center [507, 385] width 9 height 9
click at [508, 387] on input "checkbox" at bounding box center [507, 386] width 8 height 8
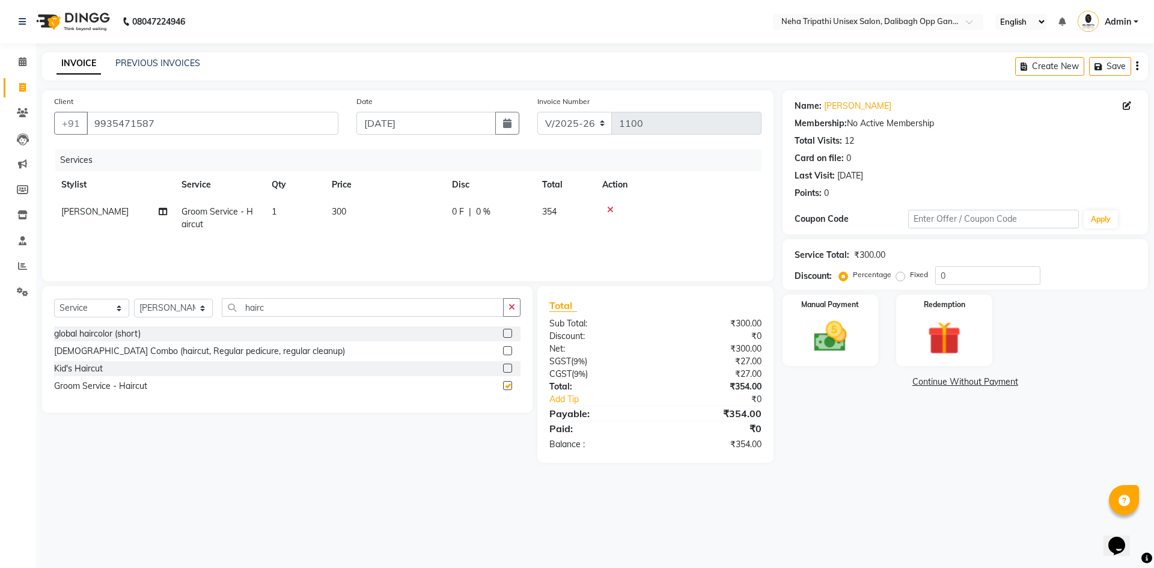
checkbox input "false"
drag, startPoint x: 272, startPoint y: 310, endPoint x: 213, endPoint y: 310, distance: 58.9
click at [213, 310] on div "Select Service Product Membership Package Voucher Prepaid Gift Card Select Styl…" at bounding box center [287, 312] width 467 height 28
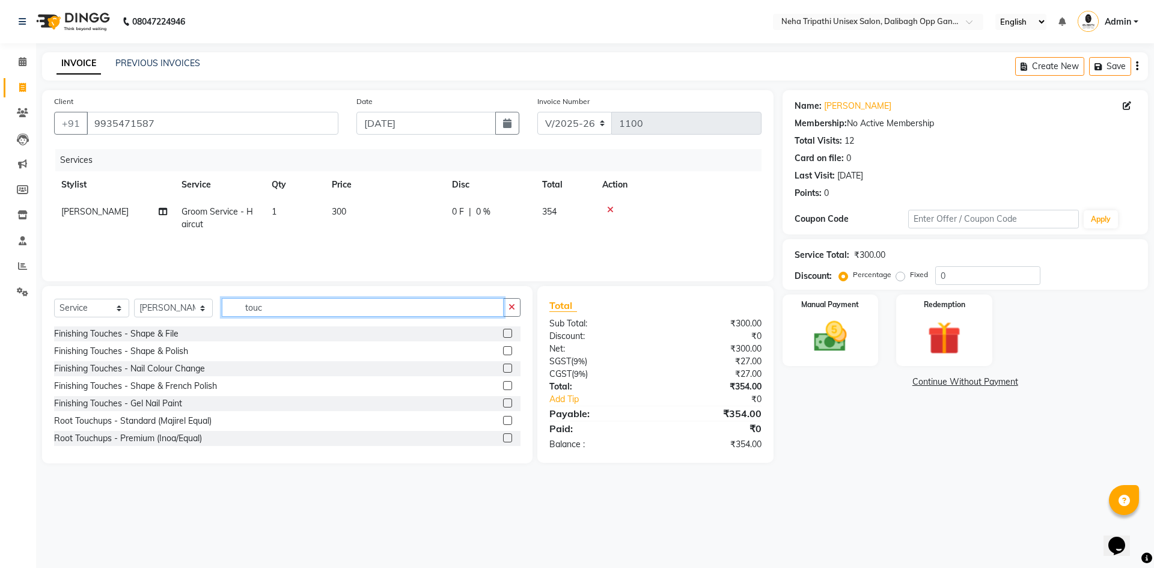
type input "touc"
click at [503, 437] on label at bounding box center [507, 438] width 9 height 9
click at [503, 437] on input "checkbox" at bounding box center [507, 439] width 8 height 8
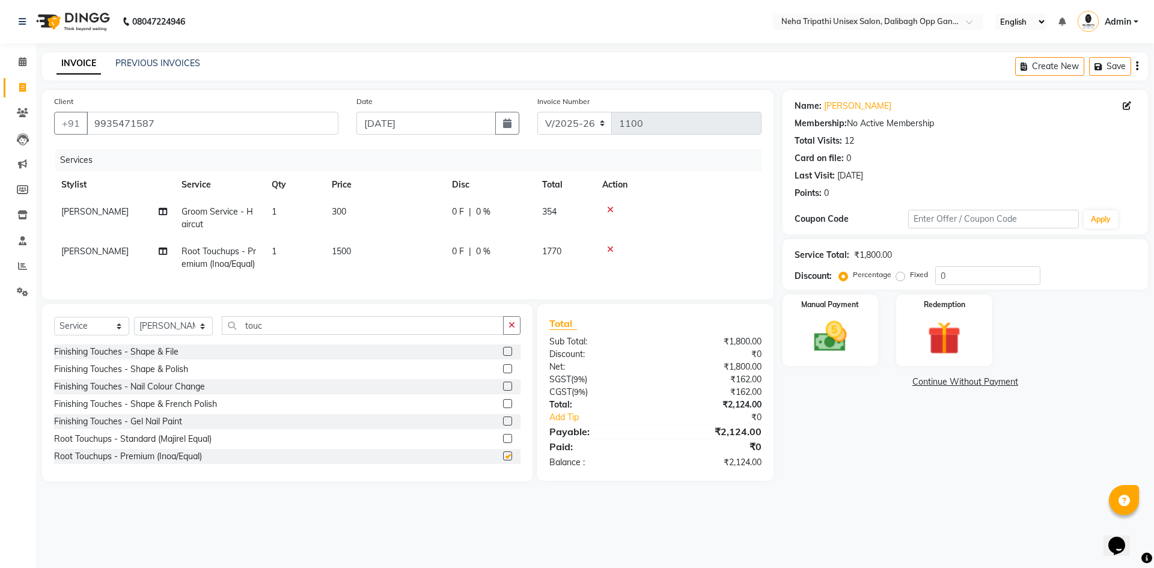
checkbox input "false"
drag, startPoint x: 895, startPoint y: 277, endPoint x: 914, endPoint y: 274, distance: 18.9
click at [910, 277] on label "Fixed" at bounding box center [919, 274] width 18 height 11
click at [899, 277] on input "Fixed" at bounding box center [903, 275] width 8 height 8
radio input "true"
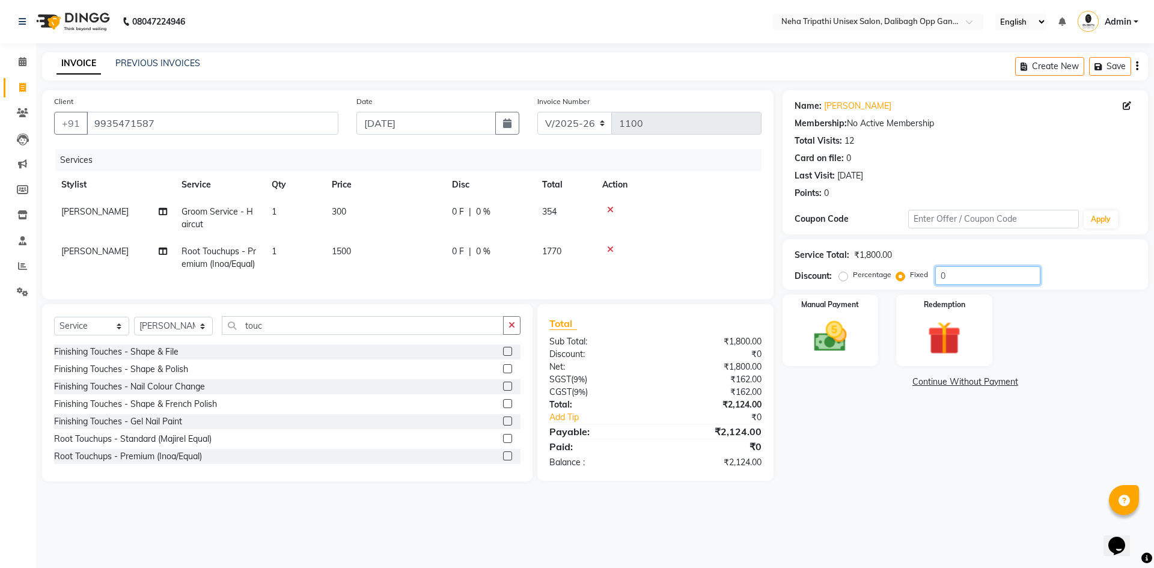
click at [976, 272] on input "0" at bounding box center [988, 275] width 105 height 19
type input "0724"
click at [853, 345] on img at bounding box center [831, 337] width 56 height 40
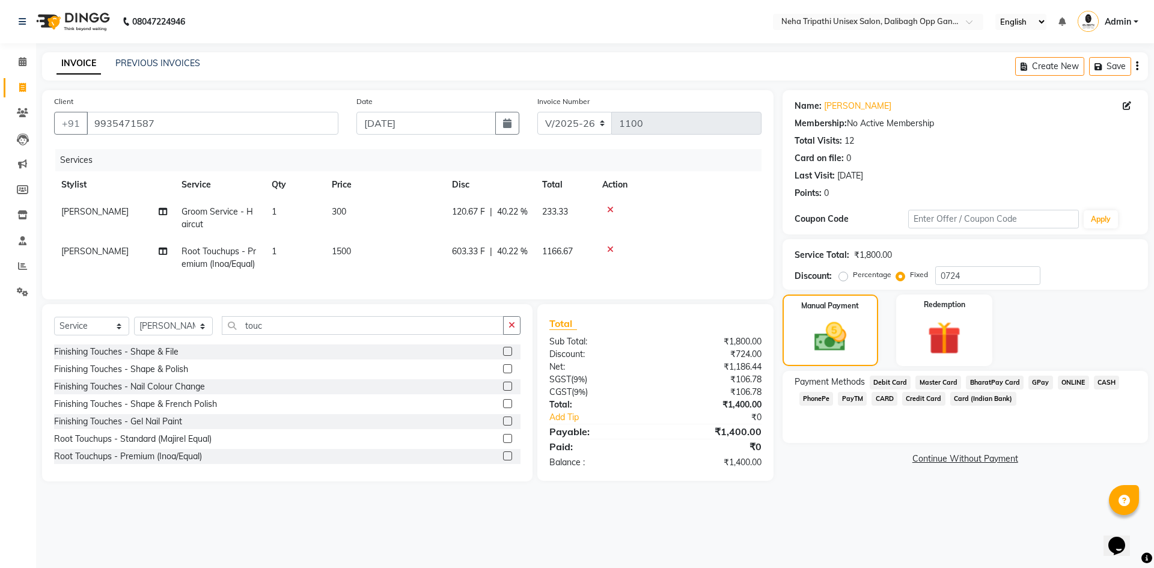
click at [1102, 380] on span "CASH" at bounding box center [1107, 383] width 26 height 14
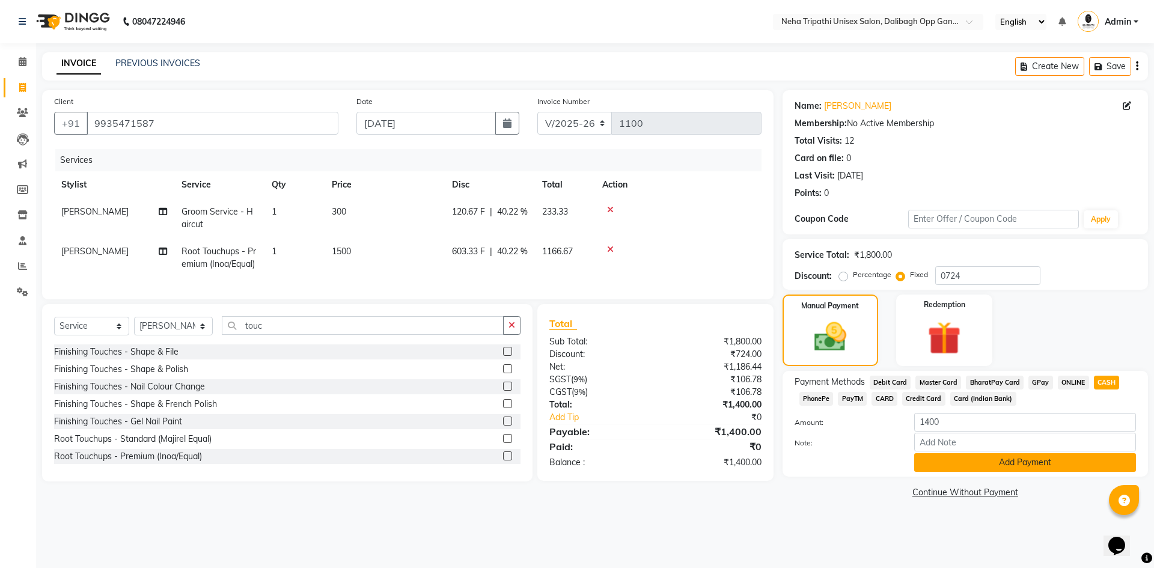
click at [984, 471] on button "Add Payment" at bounding box center [1026, 462] width 222 height 19
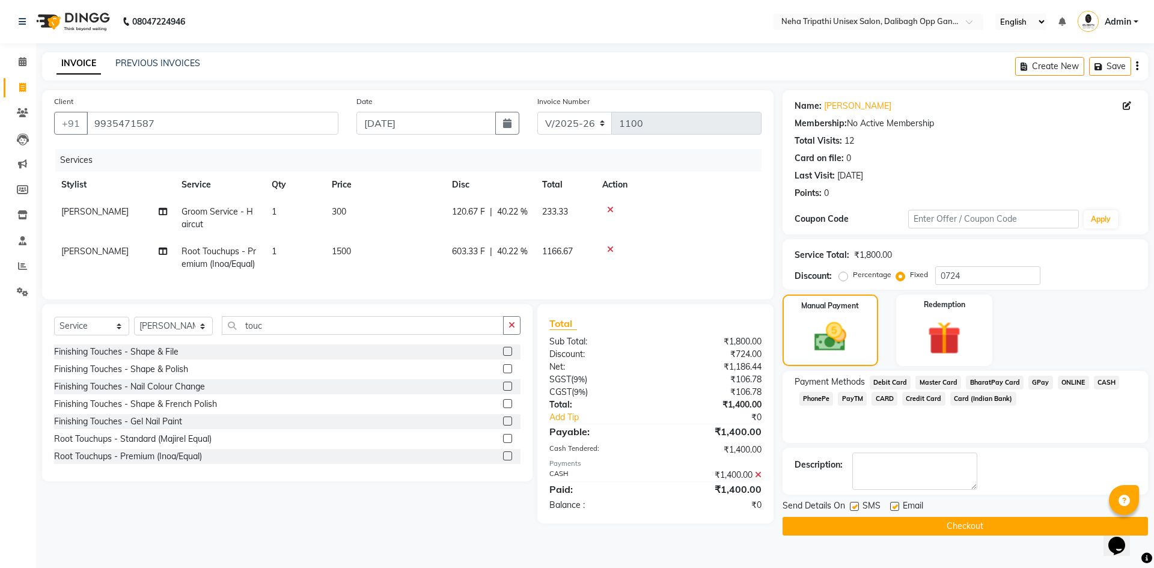
click at [969, 526] on button "Checkout" at bounding box center [966, 526] width 366 height 19
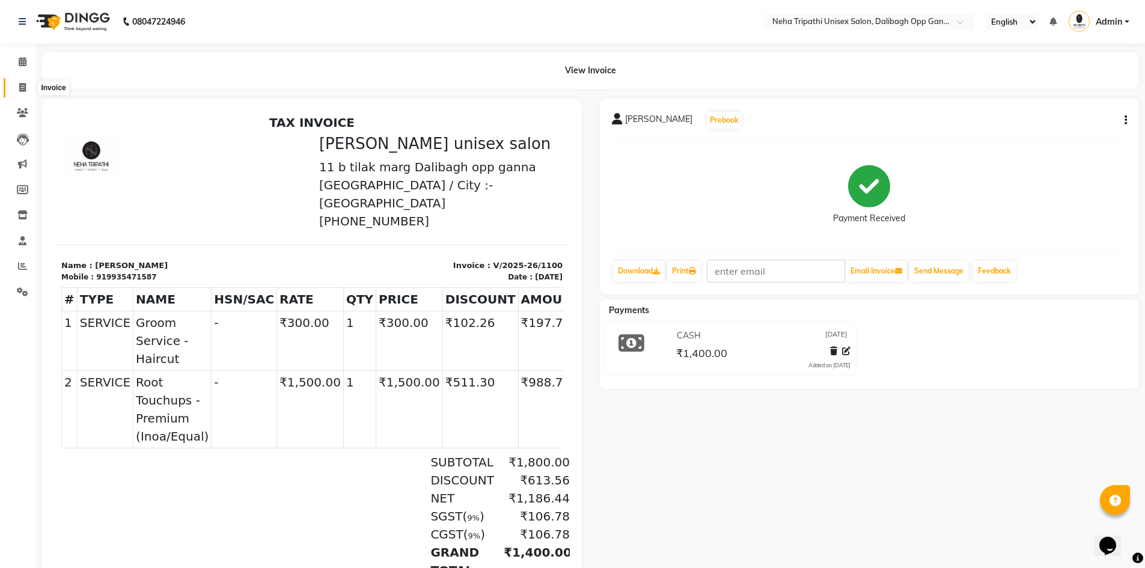
drag, startPoint x: 17, startPoint y: 87, endPoint x: 63, endPoint y: 97, distance: 47.4
click at [17, 87] on span at bounding box center [22, 88] width 21 height 14
select select "service"
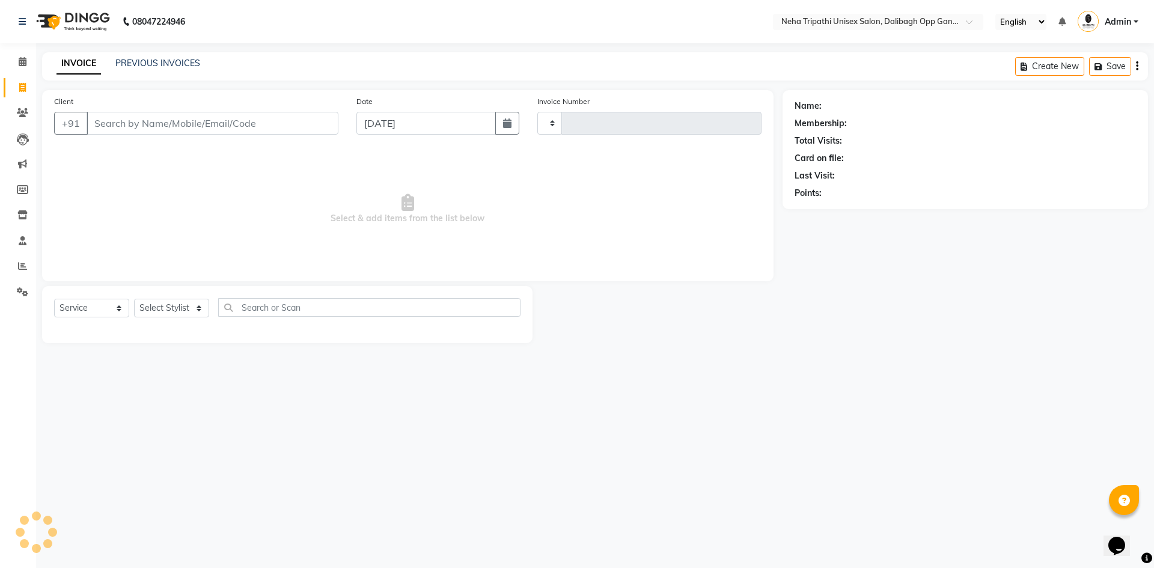
type input "1101"
select select "6624"
click at [125, 117] on input "Client" at bounding box center [213, 123] width 252 height 23
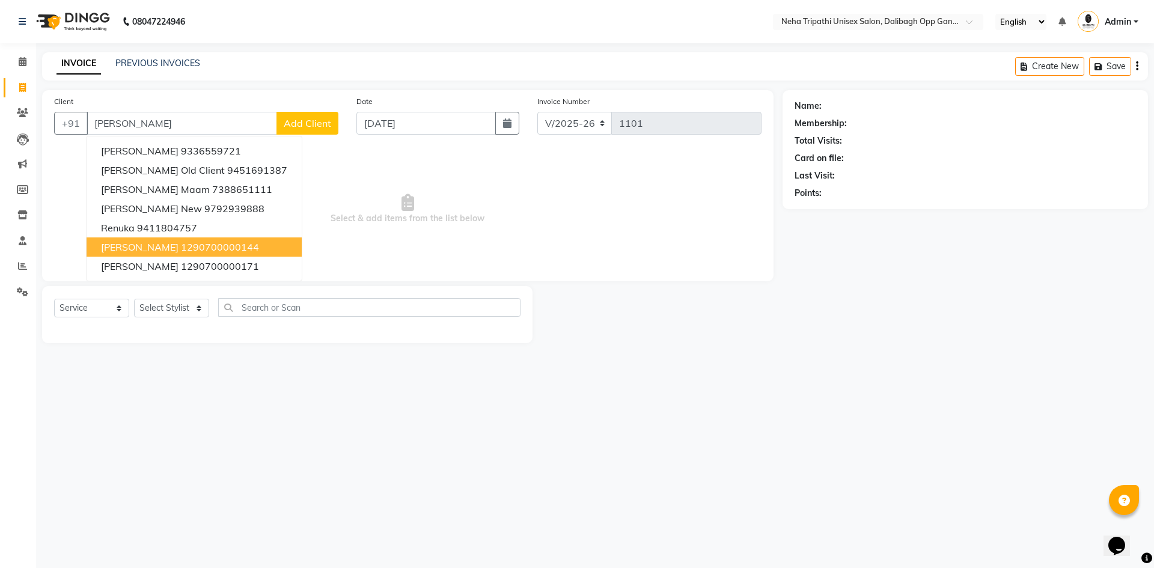
click at [200, 246] on ngb-highlight "1290700000144" at bounding box center [220, 247] width 78 height 12
type input "1290700000144"
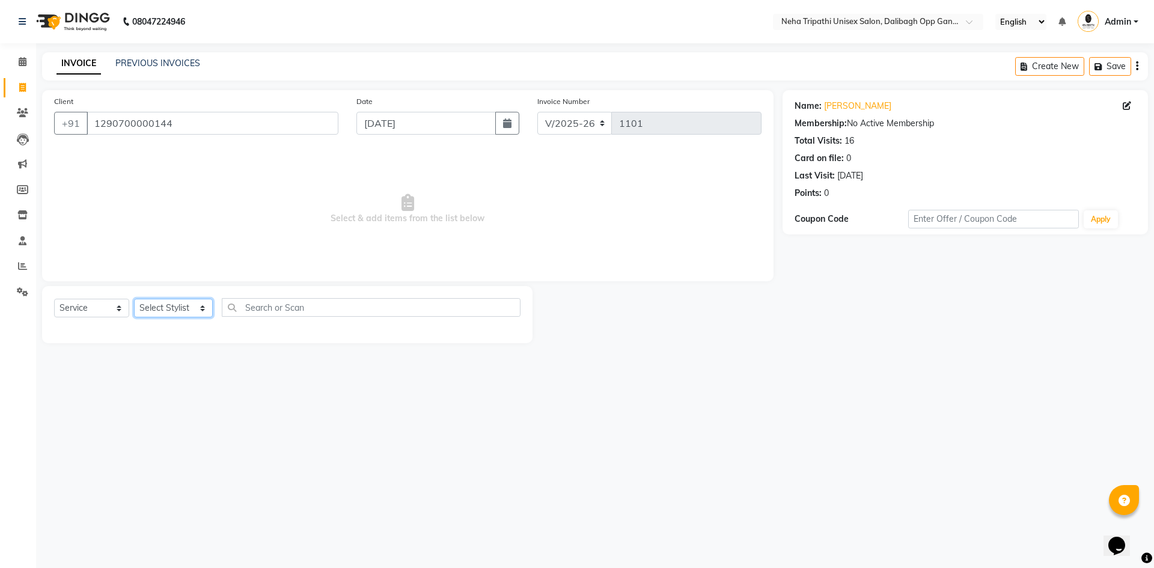
click at [171, 309] on select "Select Stylist [PERSON_NAME] isha [PERSON_NAME] [PERSON_NAME].Tauheed Roshi [PE…" at bounding box center [173, 308] width 79 height 19
select select "78658"
click at [134, 299] on select "Select Stylist [PERSON_NAME] isha [PERSON_NAME] [PERSON_NAME].Tauheed Roshi [PE…" at bounding box center [173, 308] width 79 height 19
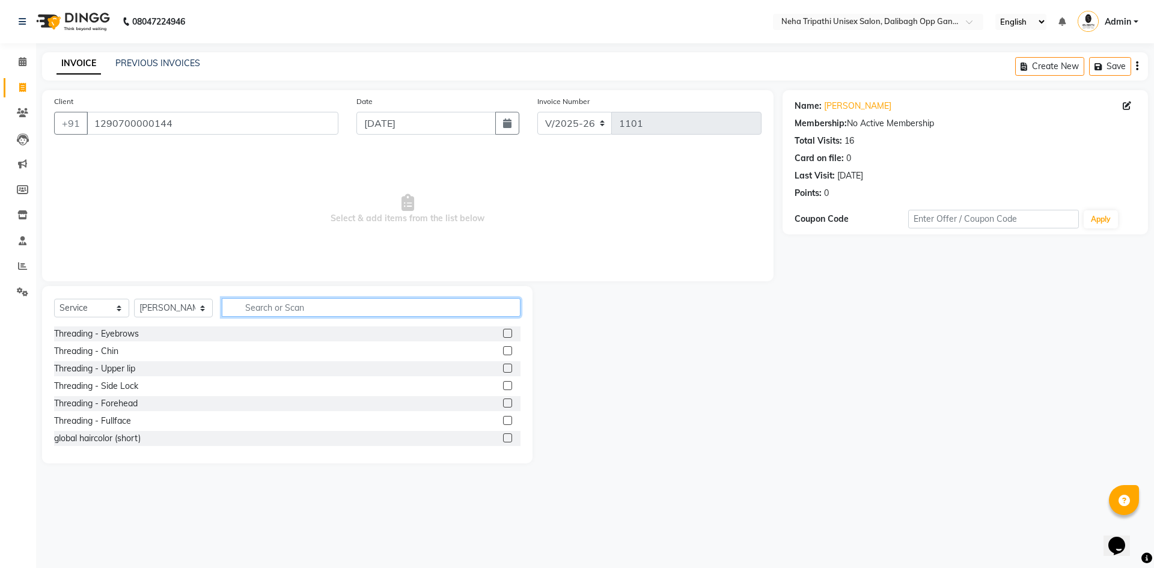
click at [278, 309] on input "text" at bounding box center [371, 307] width 299 height 19
type input "touch"
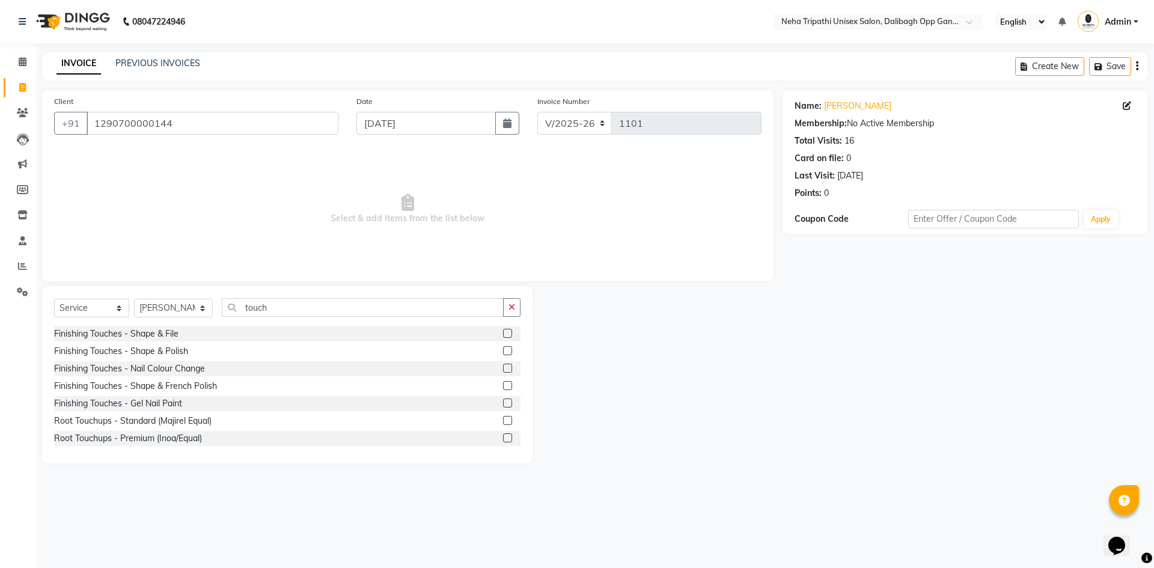
click at [503, 440] on label at bounding box center [507, 438] width 9 height 9
click at [503, 440] on input "checkbox" at bounding box center [507, 439] width 8 height 8
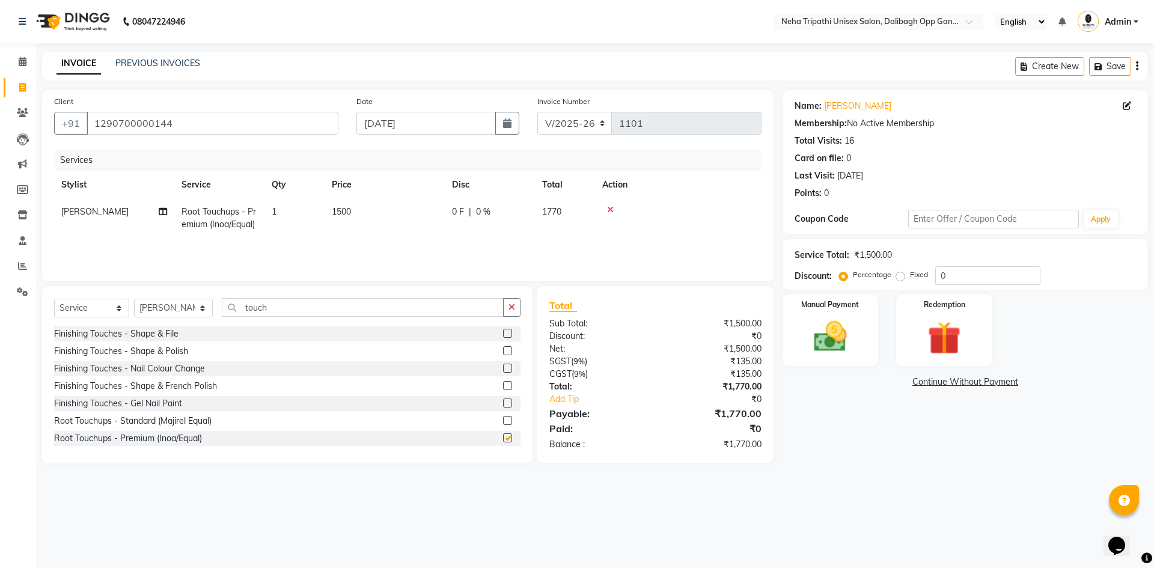
checkbox input "false"
click at [179, 305] on select "Select Stylist [PERSON_NAME] isha [PERSON_NAME] [PERSON_NAME].Tauheed Roshi [PE…" at bounding box center [173, 308] width 79 height 19
select select "51218"
click at [134, 299] on select "Select Stylist [PERSON_NAME] isha [PERSON_NAME] [PERSON_NAME].Tauheed Roshi [PE…" at bounding box center [173, 308] width 79 height 19
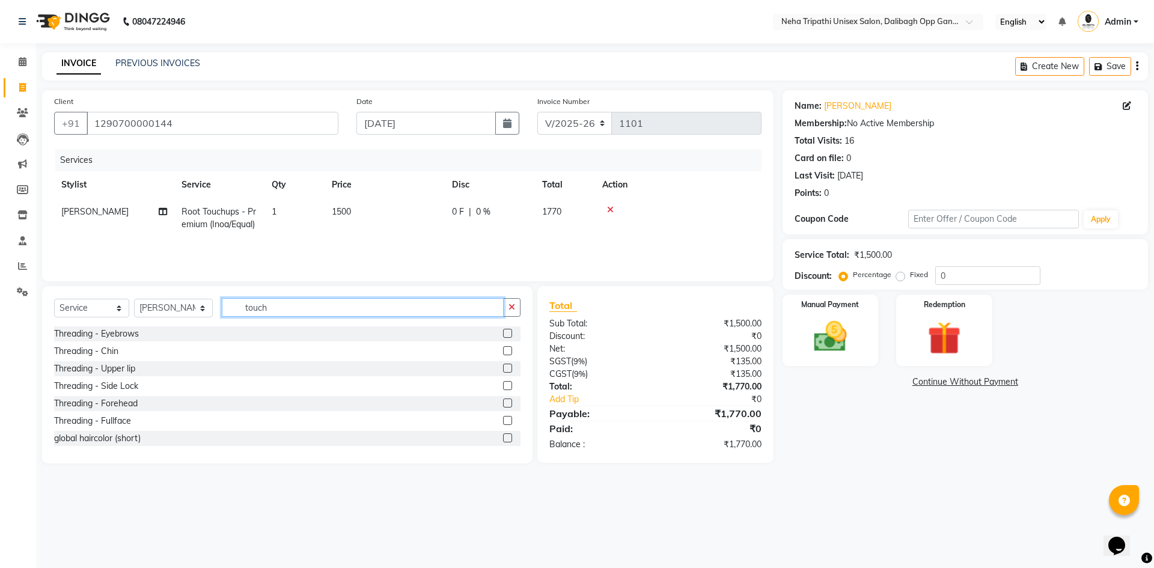
drag, startPoint x: 277, startPoint y: 312, endPoint x: 220, endPoint y: 320, distance: 57.1
click at [220, 320] on div "Select Service Product Membership Package Voucher Prepaid Gift Card Select Styl…" at bounding box center [287, 312] width 467 height 28
type input "ped"
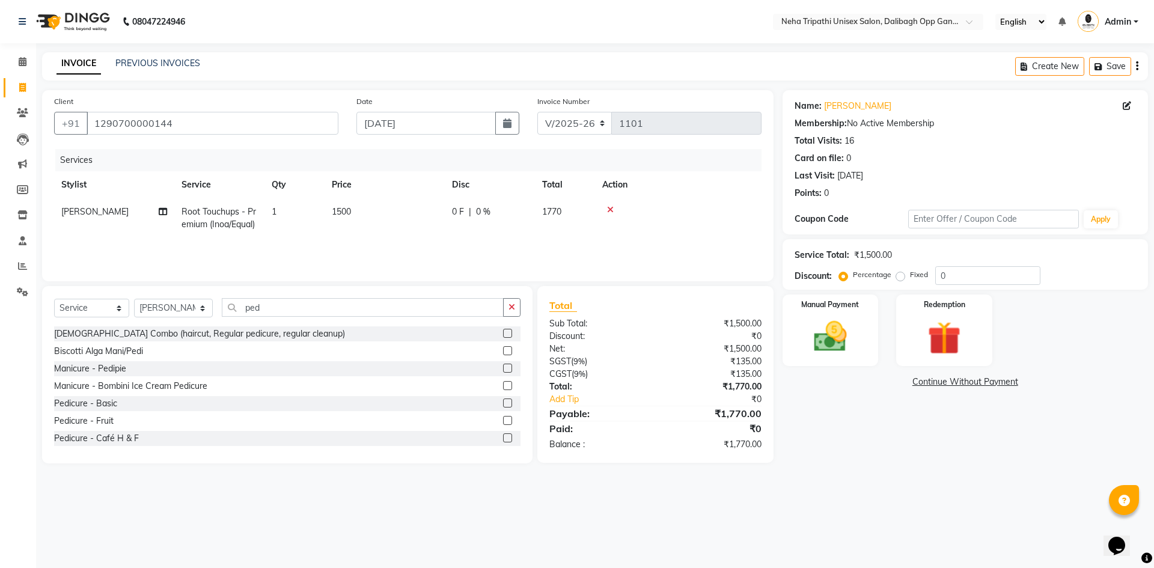
click at [503, 405] on label at bounding box center [507, 403] width 9 height 9
click at [503, 405] on input "checkbox" at bounding box center [507, 404] width 8 height 8
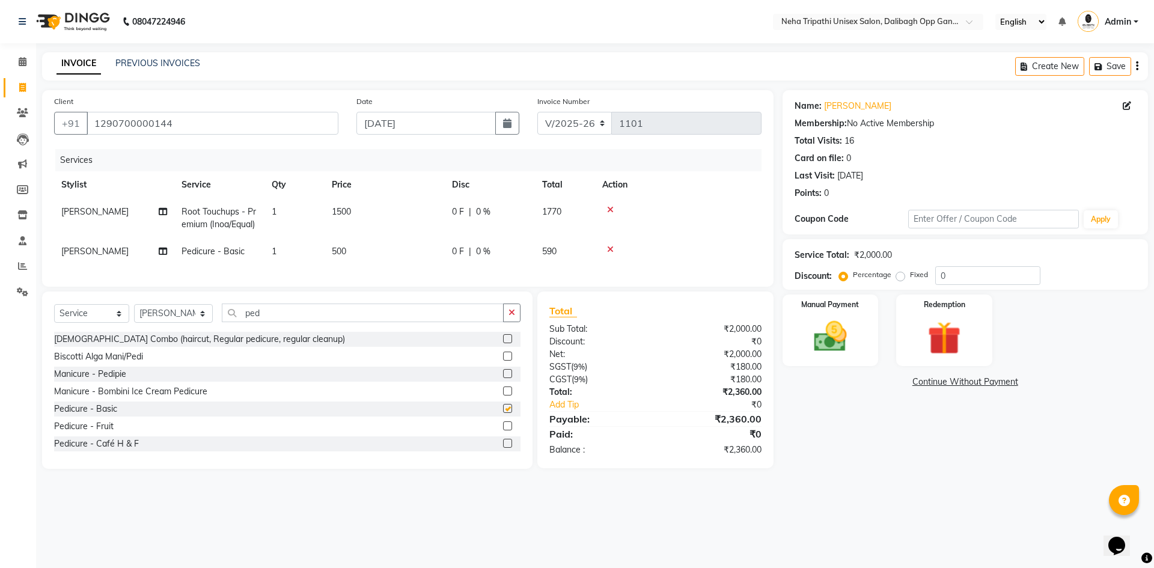
checkbox input "false"
click at [344, 253] on span "500" at bounding box center [339, 251] width 14 height 11
select select "51218"
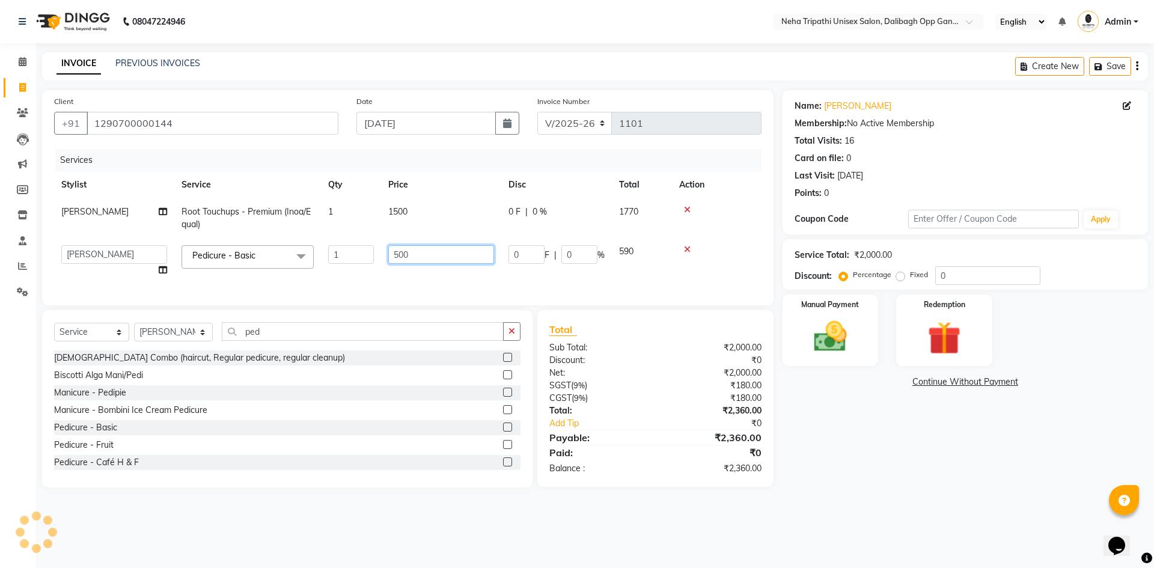
drag, startPoint x: 422, startPoint y: 257, endPoint x: 388, endPoint y: 262, distance: 34.5
click at [388, 262] on td "500" at bounding box center [441, 261] width 120 height 46
type input "700"
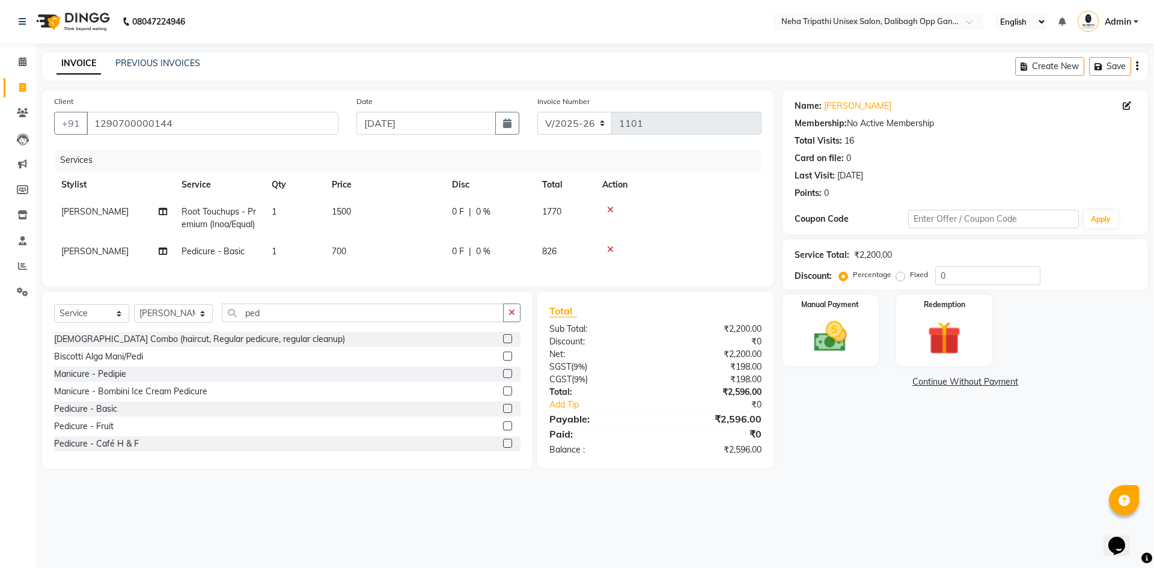
click at [901, 421] on div "Name: [PERSON_NAME] Membership: No Active Membership Total Visits: 16 Card on f…" at bounding box center [970, 279] width 375 height 379
click at [910, 277] on label "Fixed" at bounding box center [919, 274] width 18 height 11
click at [899, 277] on input "Fixed" at bounding box center [903, 275] width 8 height 8
radio input "true"
click at [969, 278] on input "0" at bounding box center [988, 275] width 105 height 19
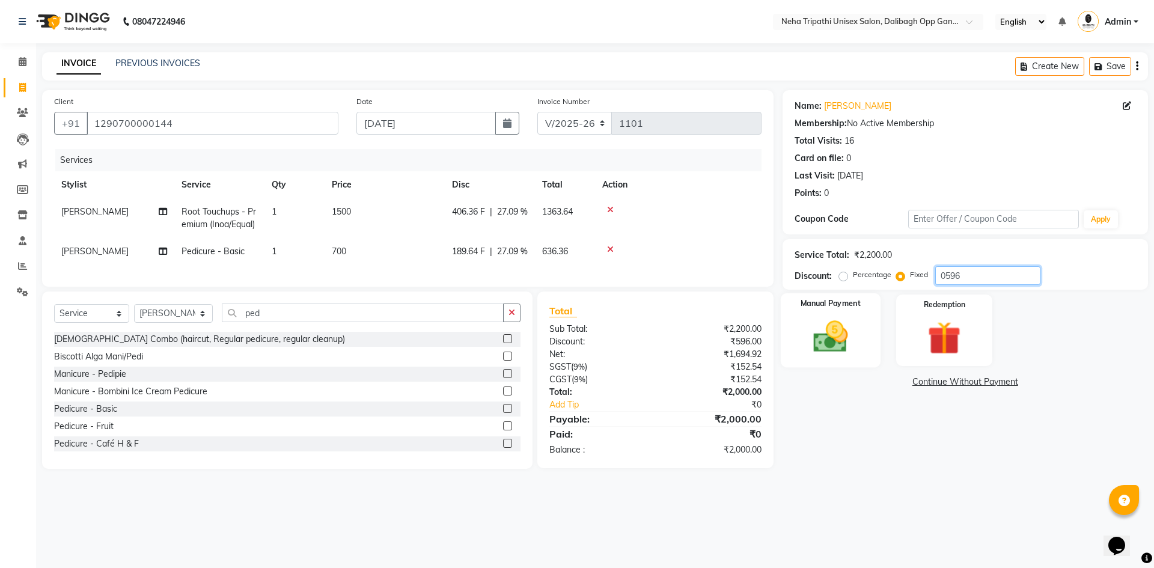
type input "0596"
click at [831, 336] on img at bounding box center [831, 337] width 56 height 40
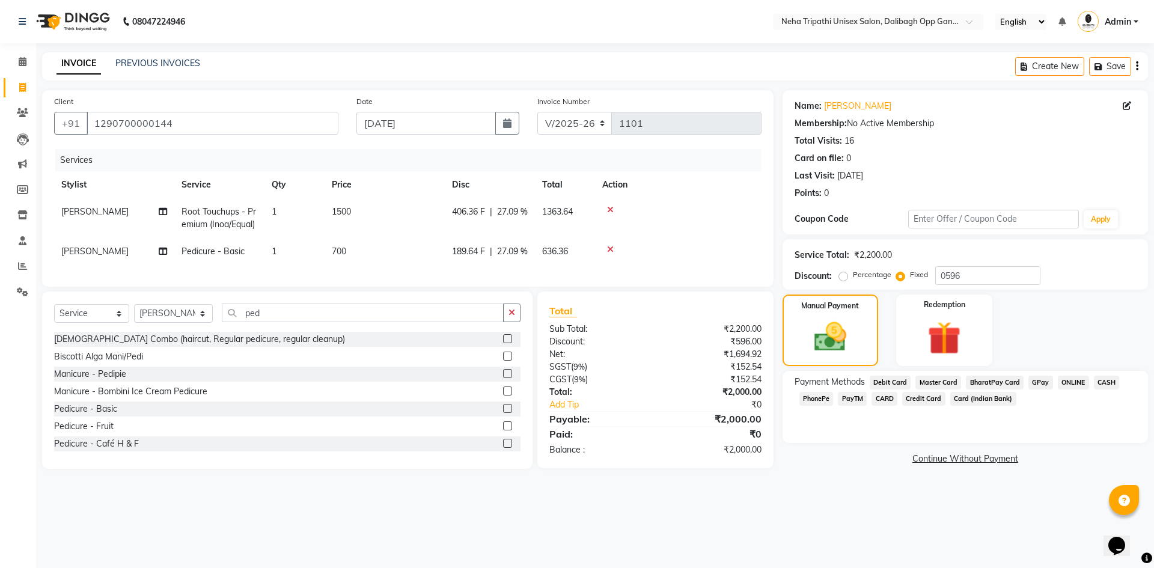
click at [1106, 376] on span "CASH" at bounding box center [1107, 383] width 26 height 14
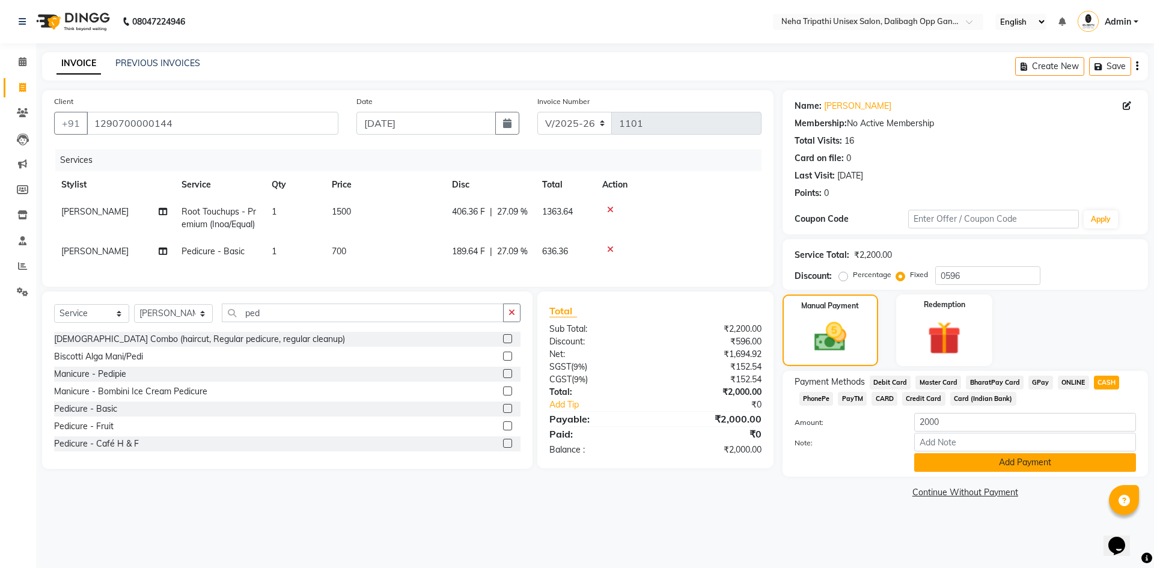
click at [987, 465] on button "Add Payment" at bounding box center [1026, 462] width 222 height 19
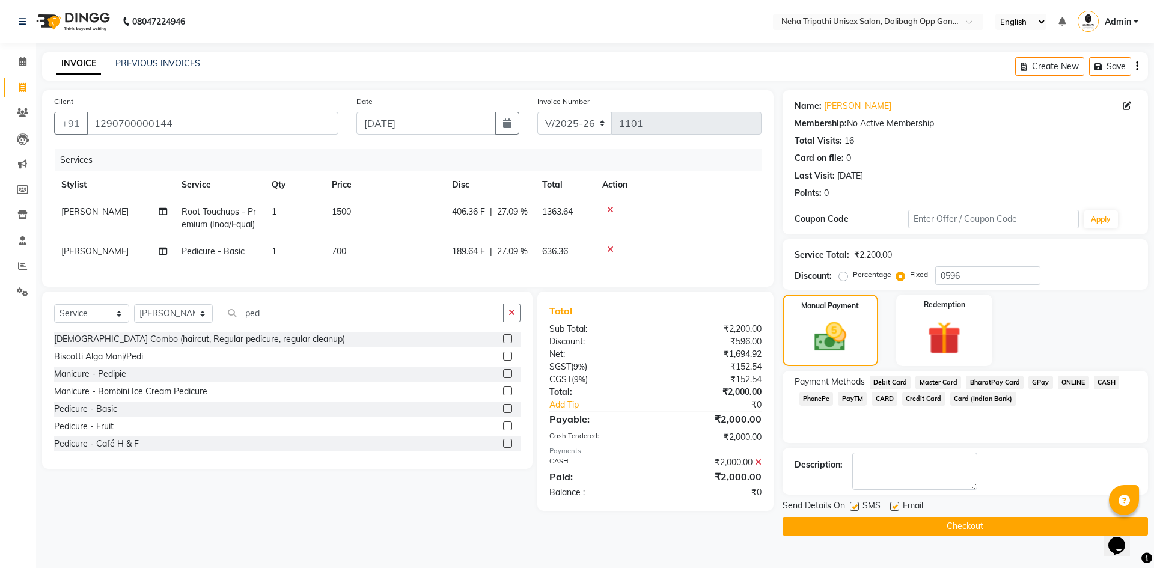
click at [955, 529] on button "Checkout" at bounding box center [966, 526] width 366 height 19
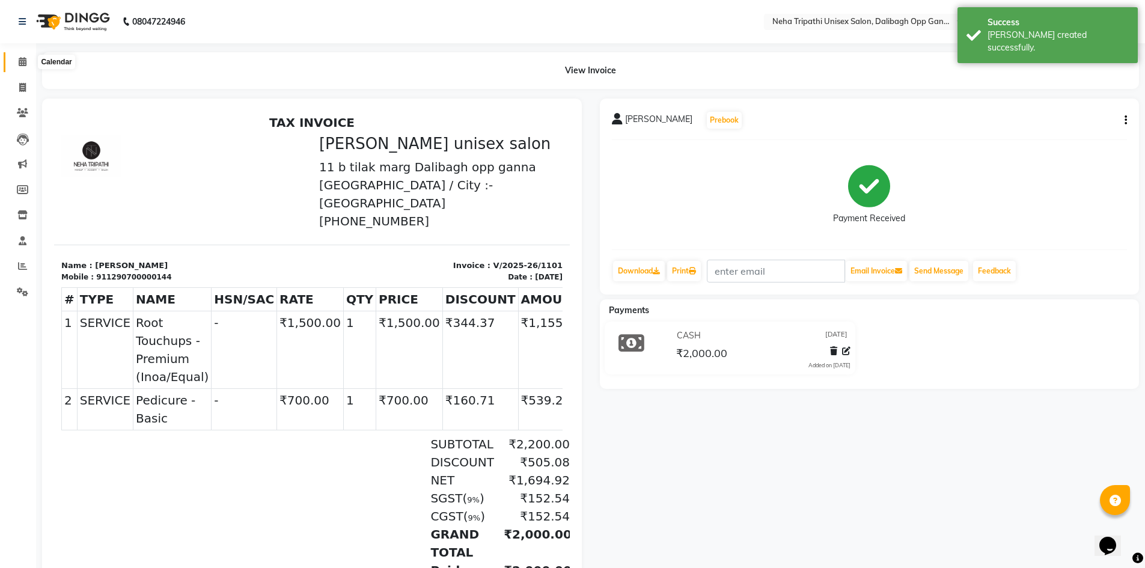
click at [17, 63] on span at bounding box center [22, 62] width 21 height 14
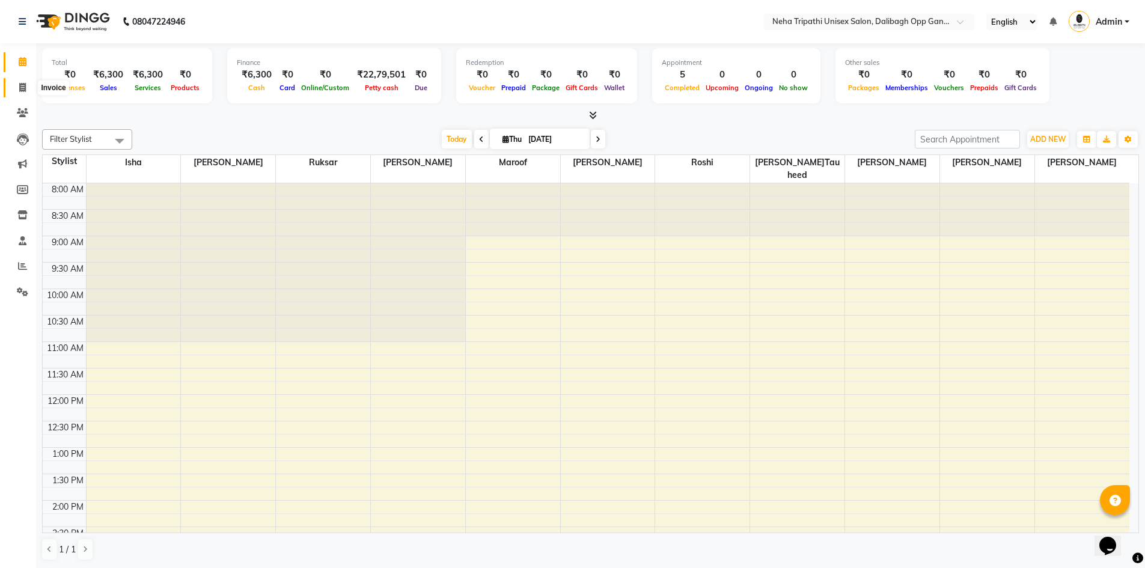
click at [17, 90] on span at bounding box center [22, 88] width 21 height 14
select select "service"
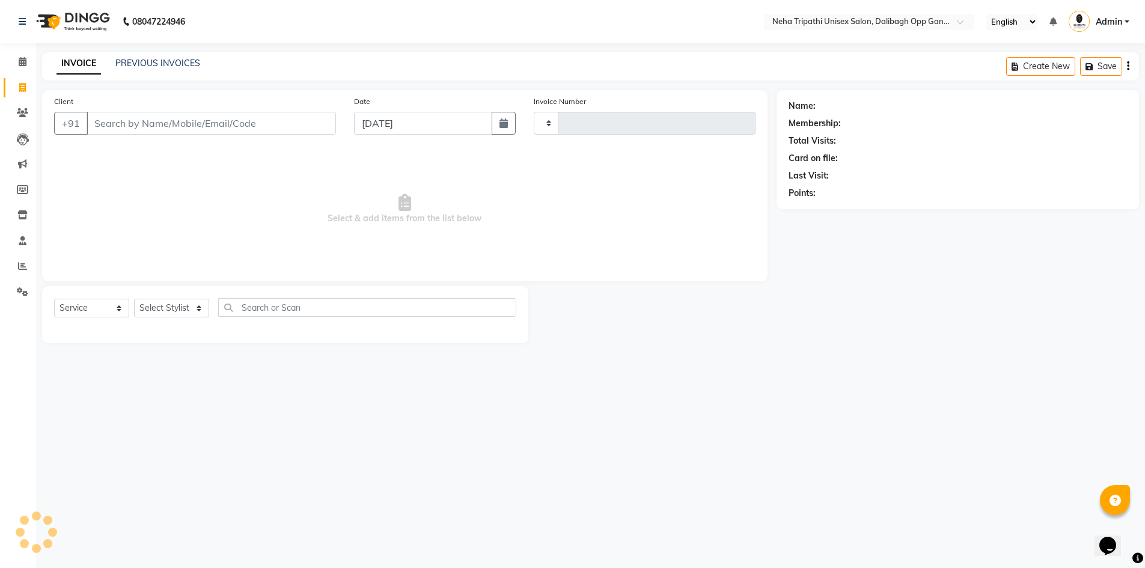
type input "1102"
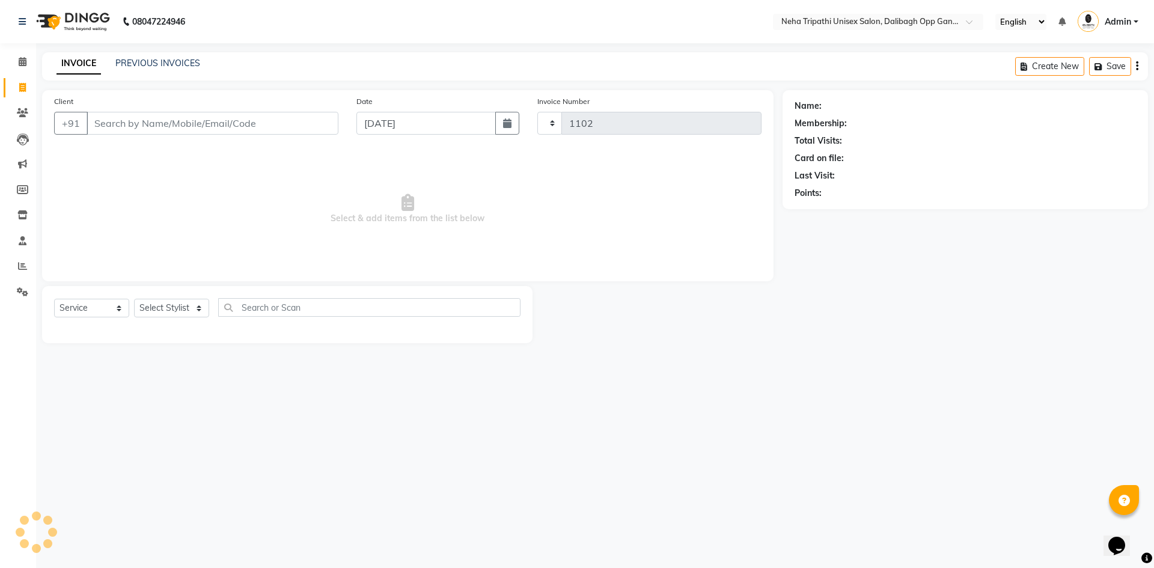
select select "6624"
click at [139, 116] on input "Client" at bounding box center [213, 123] width 252 height 23
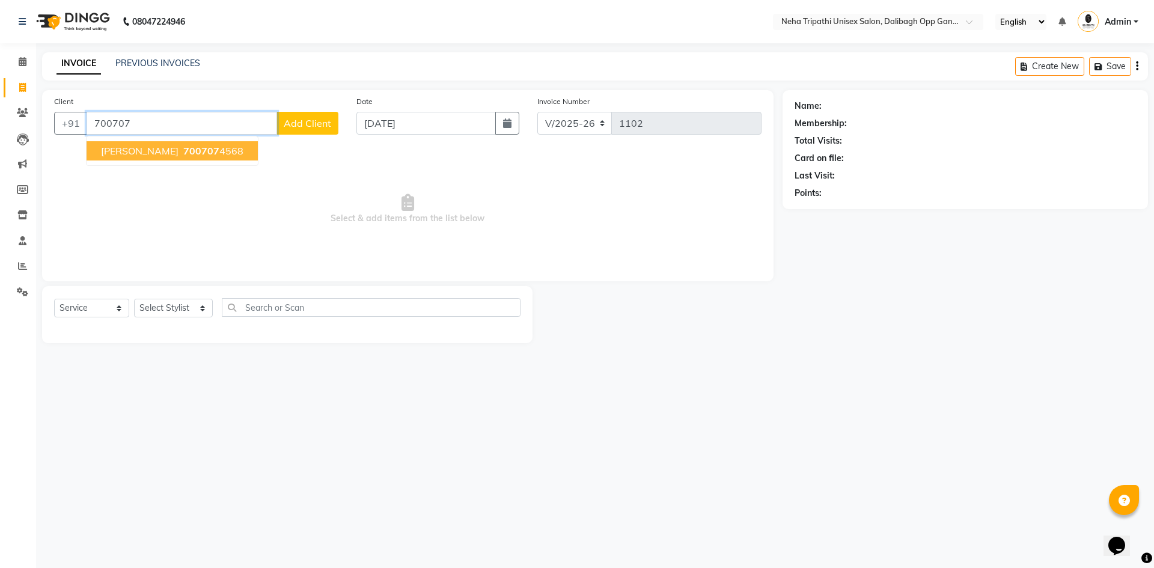
click at [183, 153] on span "700707" at bounding box center [201, 151] width 36 height 12
type input "7007074568"
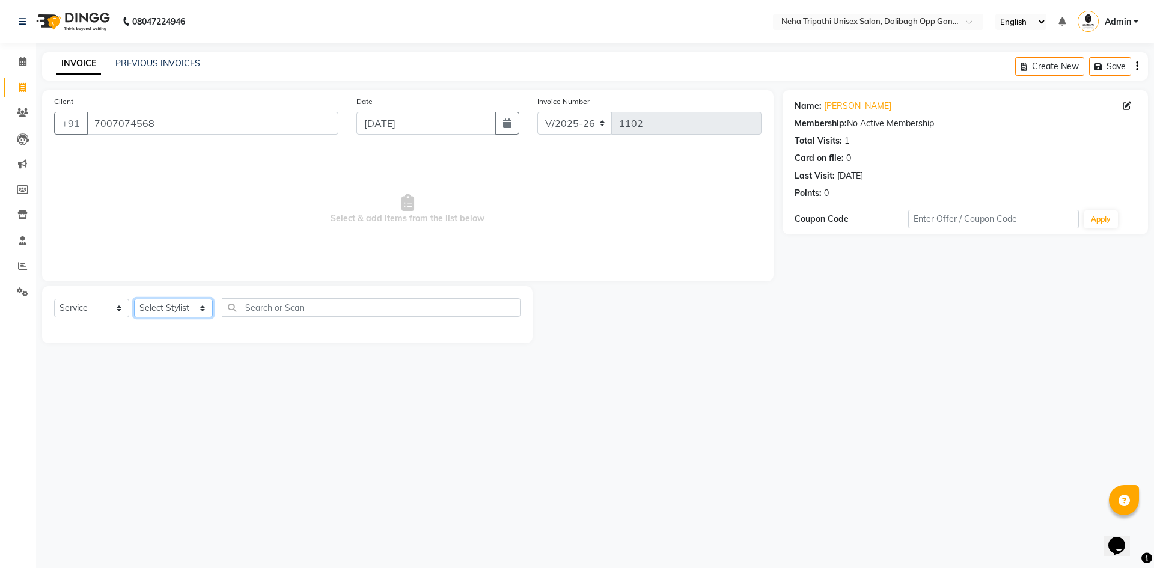
click at [171, 308] on select "Select Stylist [PERSON_NAME] isha [PERSON_NAME] [PERSON_NAME].Tauheed Roshi [PE…" at bounding box center [173, 308] width 79 height 19
select select "80473"
click at [134, 299] on select "Select Stylist [PERSON_NAME] isha [PERSON_NAME] [PERSON_NAME].Tauheed Roshi [PE…" at bounding box center [173, 308] width 79 height 19
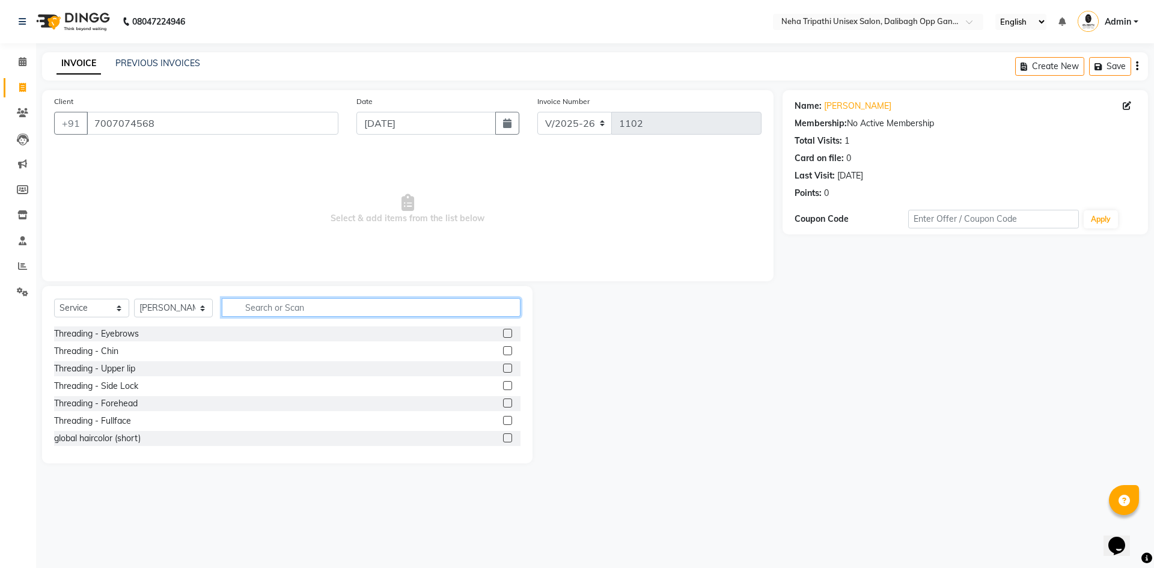
click at [271, 308] on input "text" at bounding box center [371, 307] width 299 height 19
type input "u"
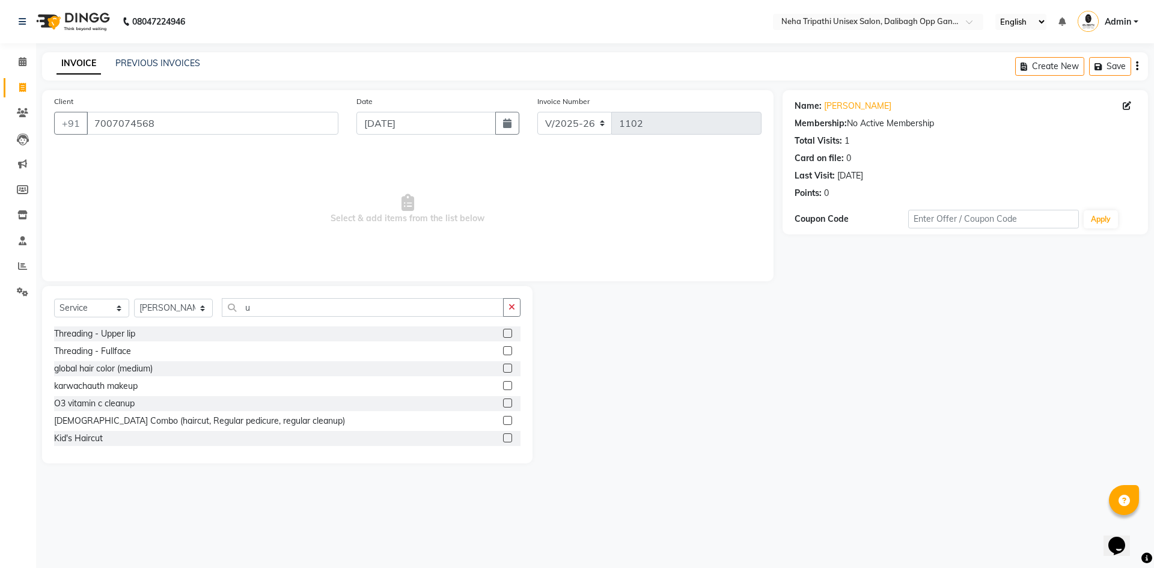
click at [503, 331] on label at bounding box center [507, 333] width 9 height 9
click at [503, 331] on input "checkbox" at bounding box center [507, 334] width 8 height 8
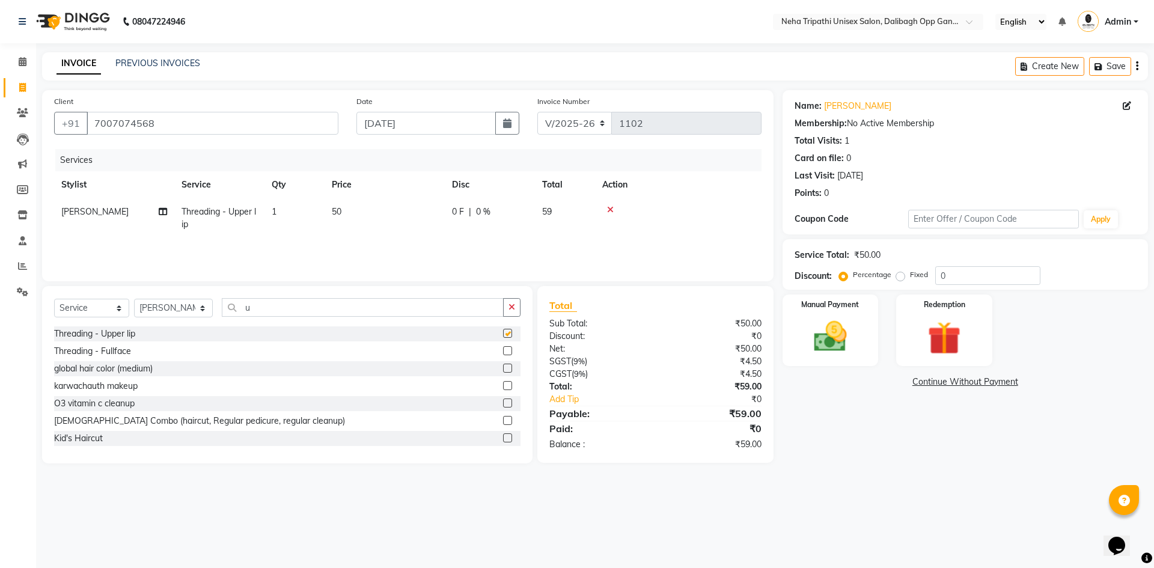
checkbox input "false"
drag, startPoint x: 898, startPoint y: 275, endPoint x: 920, endPoint y: 274, distance: 21.7
click at [910, 275] on label "Fixed" at bounding box center [919, 274] width 18 height 11
click at [899, 275] on input "Fixed" at bounding box center [903, 275] width 8 height 8
radio input "true"
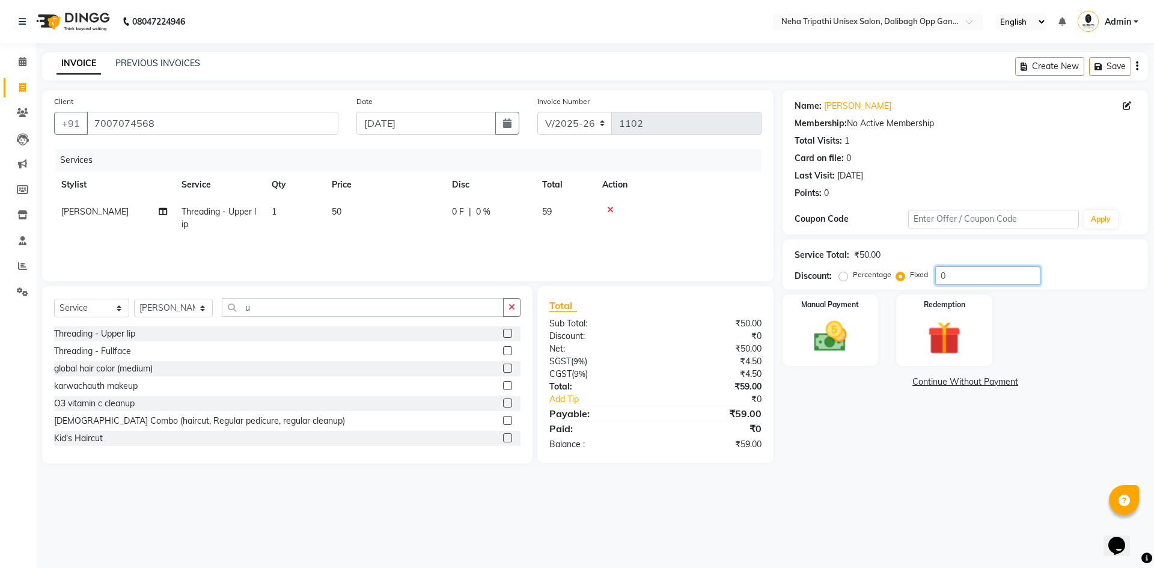
click at [978, 272] on input "0" at bounding box center [988, 275] width 105 height 19
type input "09"
click at [847, 320] on img at bounding box center [831, 337] width 56 height 40
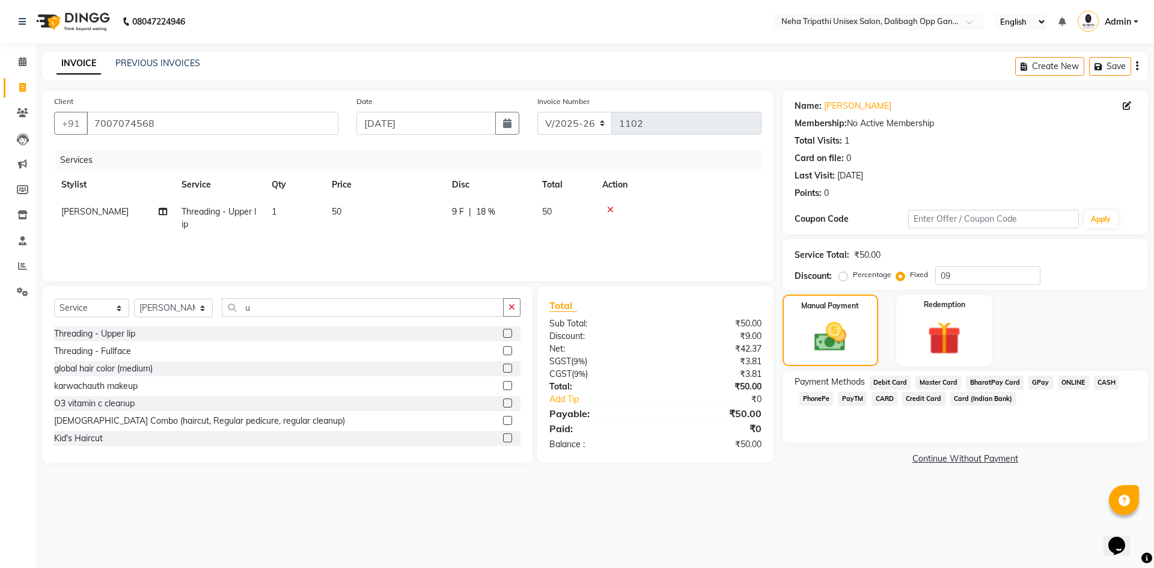
click at [1078, 379] on span "ONLINE" at bounding box center [1073, 383] width 31 height 14
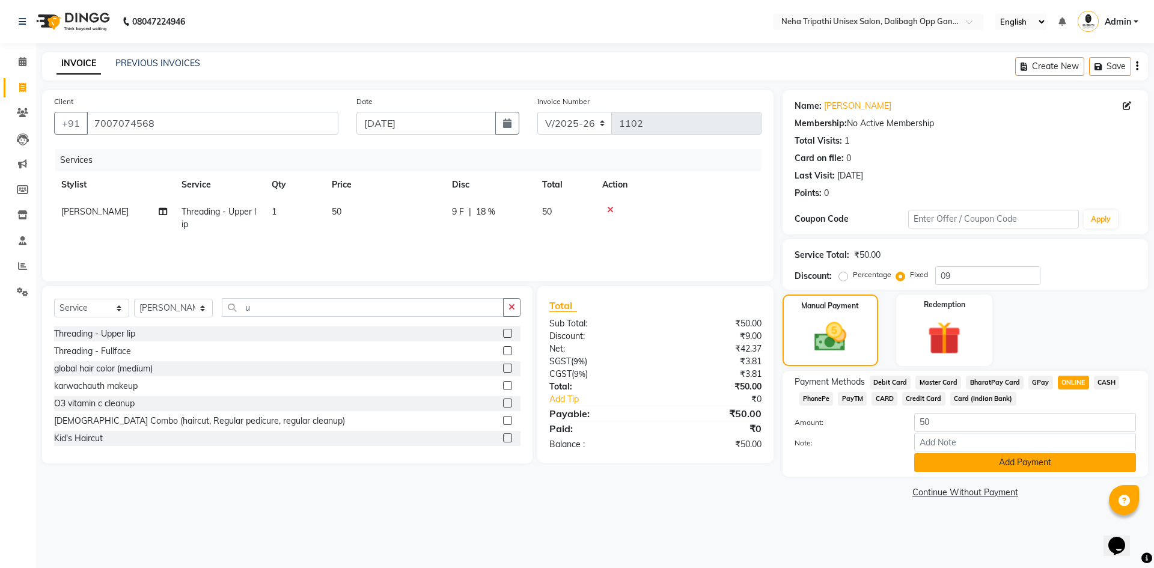
click at [1008, 462] on button "Add Payment" at bounding box center [1026, 462] width 222 height 19
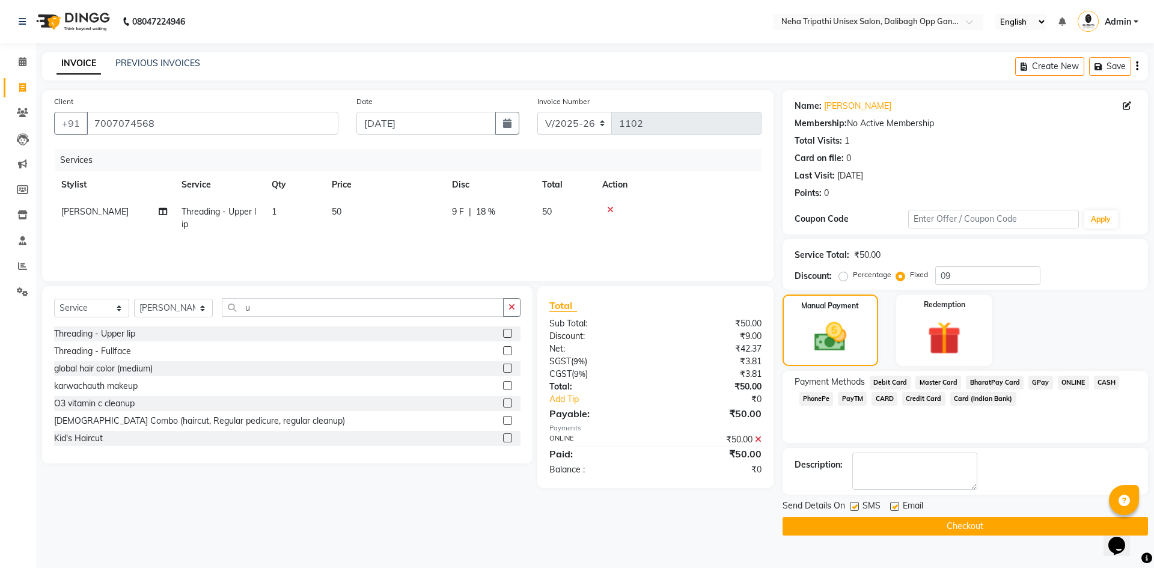
click at [994, 522] on button "Checkout" at bounding box center [966, 526] width 366 height 19
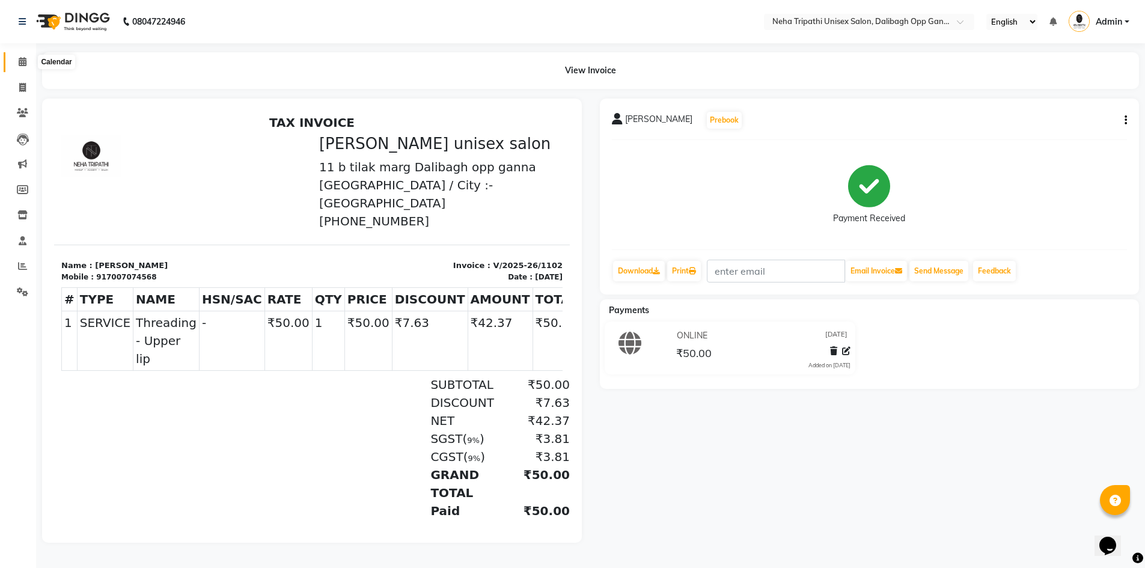
click at [19, 63] on icon at bounding box center [23, 61] width 8 height 9
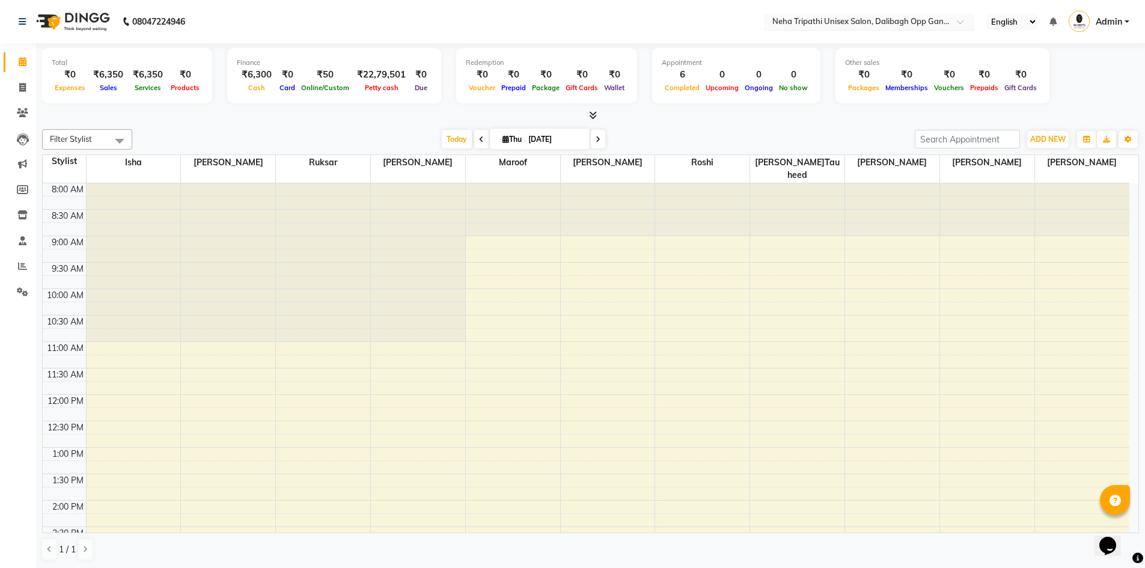
click at [881, 25] on input "text" at bounding box center [857, 23] width 174 height 12
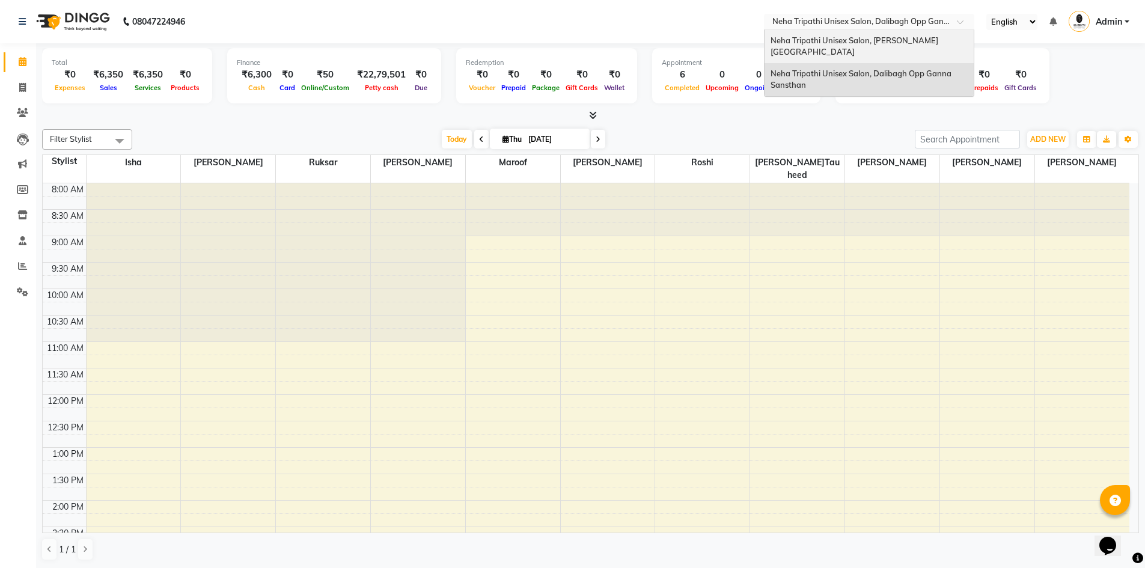
click at [881, 36] on span "Neha Tripathi Unisex Salon, [PERSON_NAME][GEOGRAPHIC_DATA]" at bounding box center [855, 46] width 168 height 22
